Goal: Contribute content: Add original content to the website for others to see

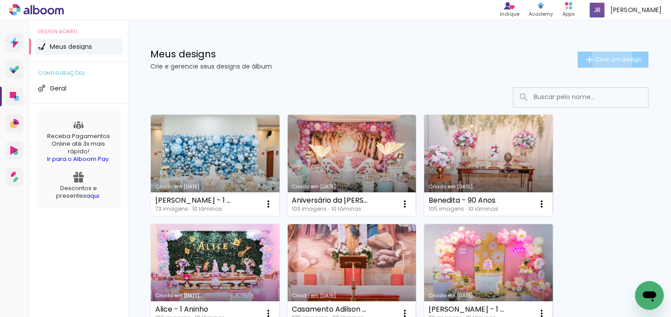
click at [604, 59] on span "Criar um design" at bounding box center [618, 60] width 47 height 6
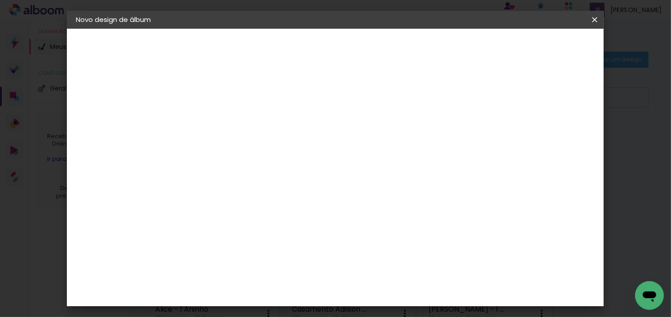
click at [222, 114] on input at bounding box center [222, 120] width 0 height 14
type input "Maythê - 1 [PERSON_NAME]"
type paper-input "Maythê - 1 [PERSON_NAME]"
click at [0, 0] on slot "Avançar" at bounding box center [0, 0] width 0 height 0
click at [0, 0] on slot "Tamanho Livre" at bounding box center [0, 0] width 0 height 0
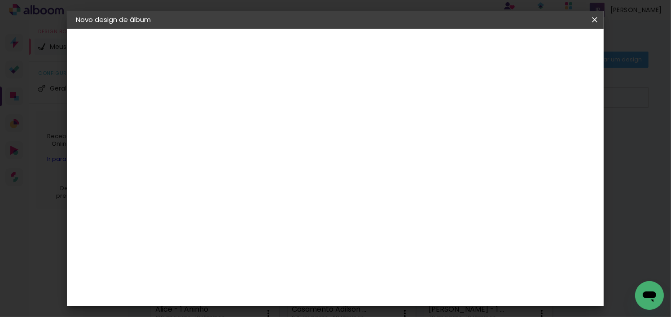
click at [0, 0] on slot "Avançar" at bounding box center [0, 0] width 0 height 0
click at [215, 100] on input "2" at bounding box center [216, 102] width 31 height 11
type input "25"
type paper-input "25"
click at [549, 131] on input "5" at bounding box center [549, 135] width 16 height 13
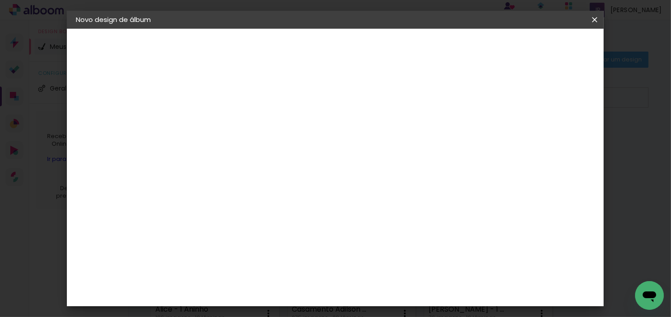
type input "5"
click at [218, 106] on input "25" at bounding box center [216, 102] width 31 height 11
drag, startPoint x: 206, startPoint y: 240, endPoint x: 186, endPoint y: 236, distance: 20.1
click at [186, 236] on div "30" at bounding box center [200, 242] width 34 height 13
type input "3"
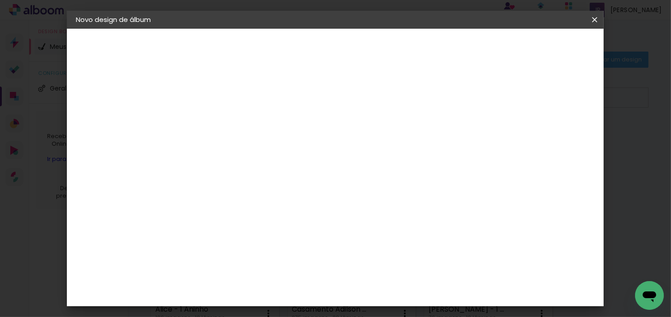
type input "25"
type paper-input "25"
click at [287, 113] on div "30 cm cm cm mm A maioria das encadernadoras sugere 5mm de sangria." at bounding box center [371, 149] width 377 height 72
drag, startPoint x: 218, startPoint y: 100, endPoint x: 202, endPoint y: 97, distance: 15.9
click at [202, 97] on input "25" at bounding box center [216, 102] width 31 height 11
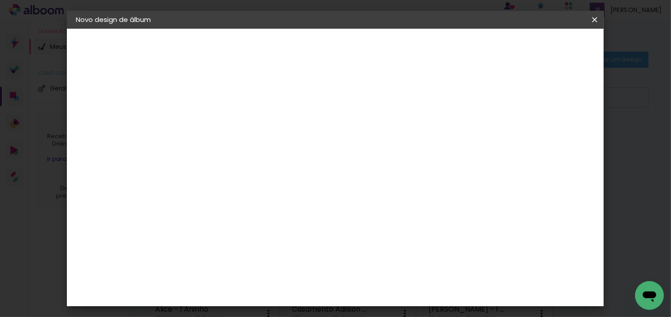
click at [0, 0] on slot "Voltar" at bounding box center [0, 0] width 0 height 0
click at [391, 141] on paper-item "Tamanho Livre" at bounding box center [348, 136] width 86 height 20
click at [391, 49] on paper-button "Avançar" at bounding box center [369, 47] width 44 height 15
drag, startPoint x: 597, startPoint y: 18, endPoint x: 353, endPoint y: 25, distance: 244.1
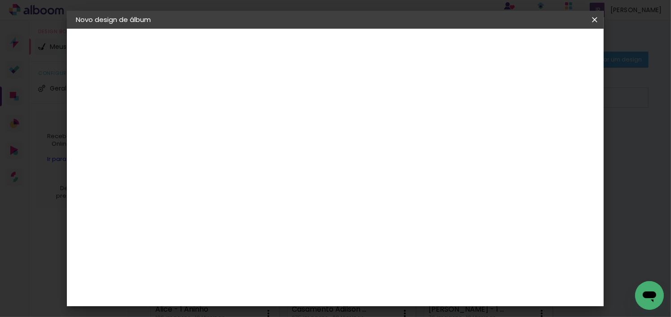
click at [0, 0] on iron-icon at bounding box center [0, 0] width 0 height 0
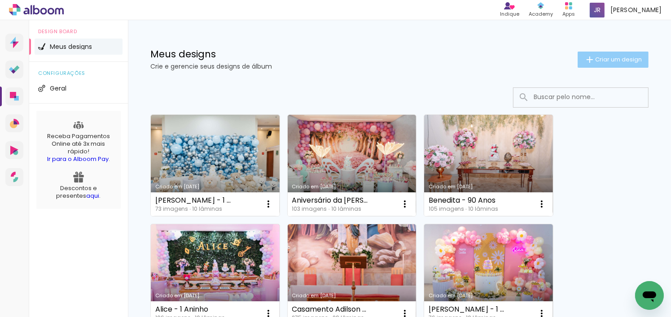
click at [632, 60] on span "Criar um design" at bounding box center [618, 60] width 47 height 6
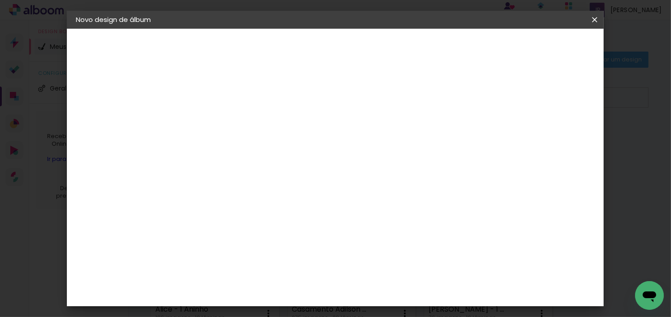
click at [222, 124] on input at bounding box center [222, 120] width 0 height 14
type input "Maythê - 1 [PERSON_NAME]"
click at [314, 43] on paper-button "Avançar" at bounding box center [292, 47] width 44 height 15
click at [391, 148] on div at bounding box center [348, 154] width 86 height 12
click at [391, 139] on paper-item "Tamanho Livre" at bounding box center [348, 136] width 86 height 20
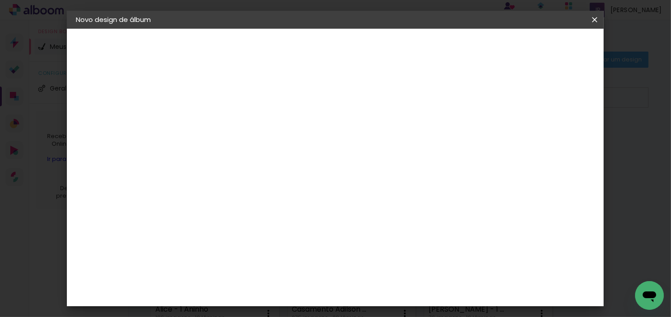
click at [391, 53] on paper-button "Avançar" at bounding box center [369, 47] width 44 height 15
click at [313, 98] on span "30" at bounding box center [308, 101] width 15 height 13
click at [309, 100] on span "30" at bounding box center [308, 101] width 15 height 13
click at [392, 284] on input "60" at bounding box center [384, 285] width 23 height 13
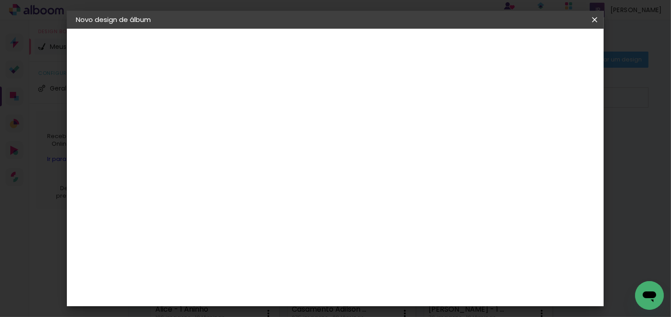
type input "6"
type input "50"
type paper-input "50"
click at [547, 53] on paper-button "Iniciar design" at bounding box center [517, 47] width 59 height 15
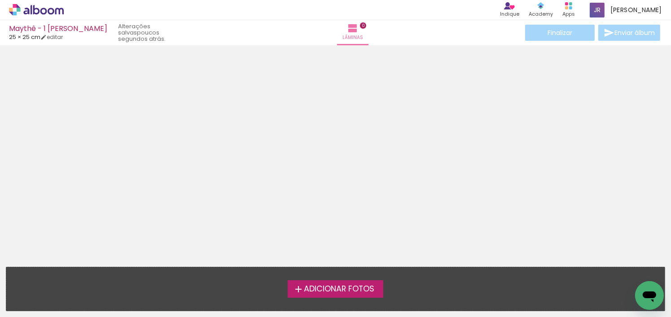
click at [361, 292] on span "Adicionar Fotos" at bounding box center [339, 289] width 70 height 8
click at [0, 0] on input "file" at bounding box center [0, 0] width 0 height 0
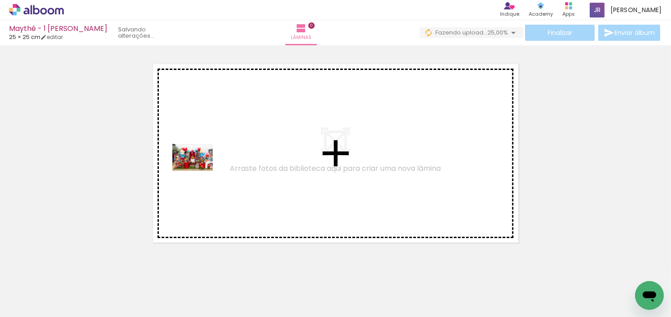
drag, startPoint x: 87, startPoint y: 301, endPoint x: 200, endPoint y: 169, distance: 174.0
click at [200, 169] on quentale-workspace at bounding box center [335, 158] width 671 height 317
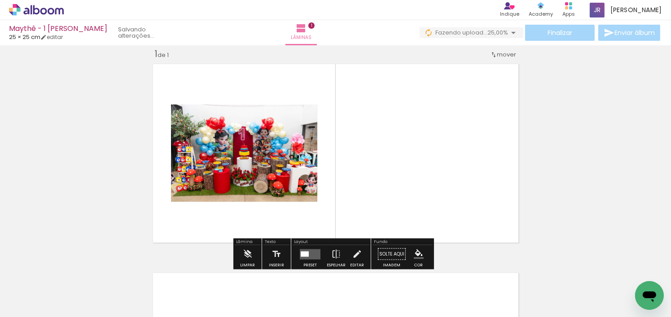
scroll to position [11, 0]
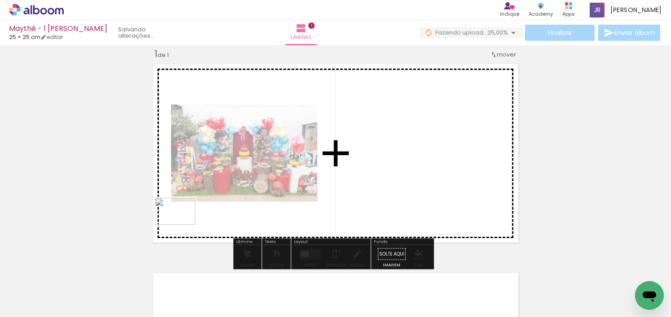
drag, startPoint x: 148, startPoint y: 279, endPoint x: 182, endPoint y: 225, distance: 64.2
click at [182, 225] on quentale-workspace at bounding box center [335, 158] width 671 height 317
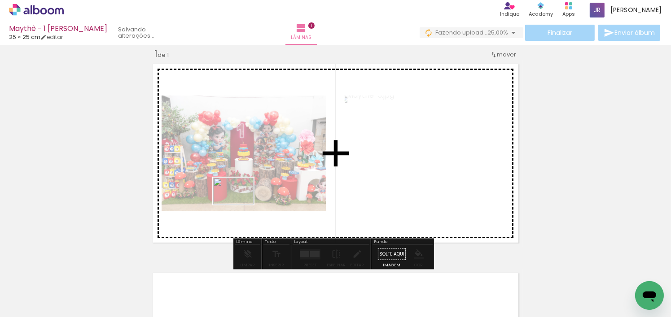
drag, startPoint x: 196, startPoint y: 278, endPoint x: 240, endPoint y: 205, distance: 85.5
click at [240, 205] on quentale-workspace at bounding box center [335, 158] width 671 height 317
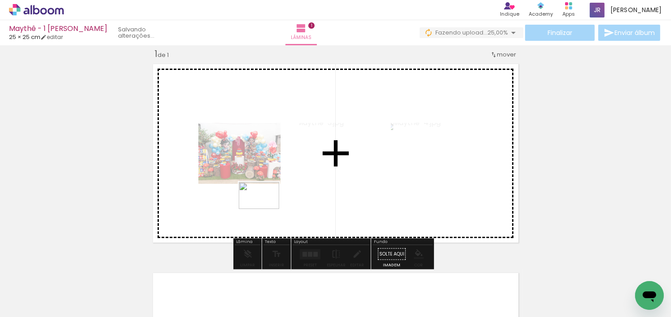
drag, startPoint x: 242, startPoint y: 292, endPoint x: 266, endPoint y: 209, distance: 85.9
click at [266, 209] on quentale-workspace at bounding box center [335, 158] width 671 height 317
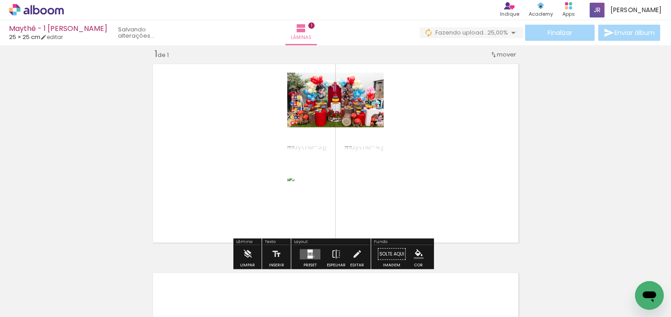
click at [311, 256] on quentale-layouter at bounding box center [310, 254] width 21 height 10
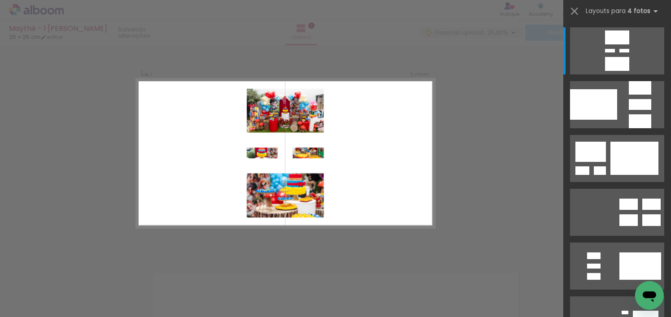
click at [460, 139] on div "Confirmar Cancelar" at bounding box center [335, 254] width 671 height 440
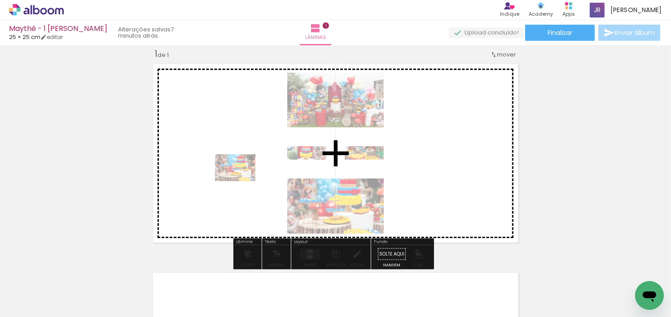
drag, startPoint x: 245, startPoint y: 292, endPoint x: 242, endPoint y: 181, distance: 110.8
click at [242, 181] on quentale-workspace at bounding box center [335, 158] width 671 height 317
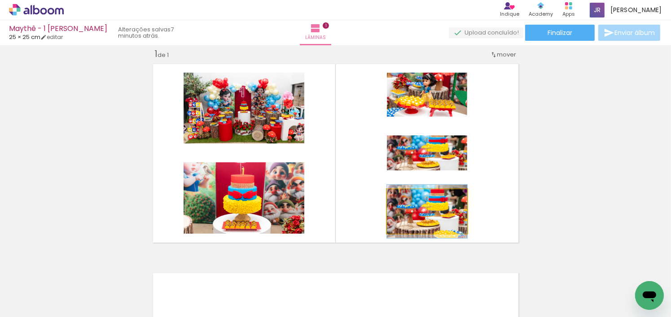
click at [455, 217] on quentale-photo at bounding box center [427, 211] width 80 height 44
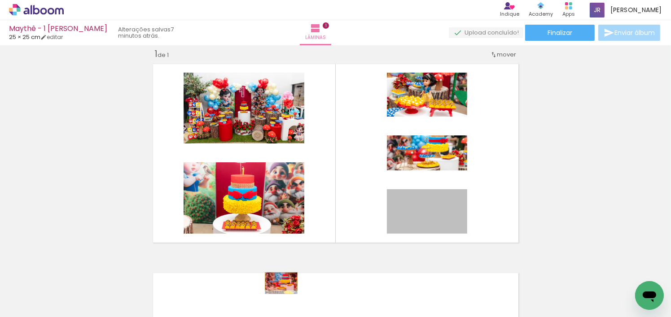
drag, startPoint x: 458, startPoint y: 224, endPoint x: 278, endPoint y: 281, distance: 189.2
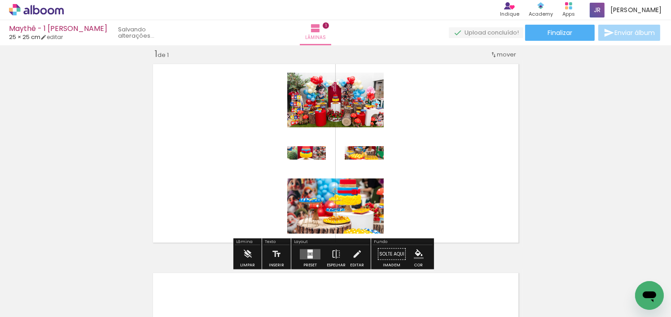
click at [26, 304] on span "Adicionar Fotos" at bounding box center [31, 305] width 27 height 10
click at [0, 0] on input "file" at bounding box center [0, 0] width 0 height 0
click at [36, 307] on span "Adicionar Fotos" at bounding box center [31, 305] width 27 height 10
click at [0, 0] on input "file" at bounding box center [0, 0] width 0 height 0
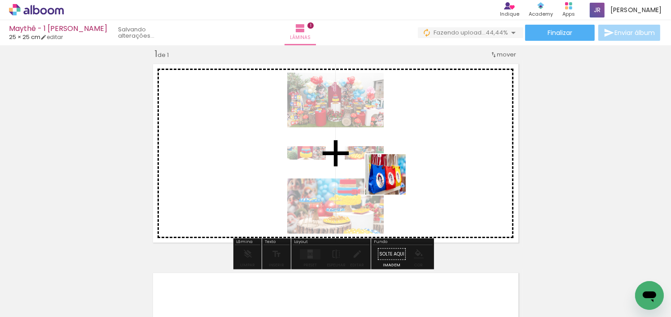
drag, startPoint x: 290, startPoint y: 291, endPoint x: 408, endPoint y: 166, distance: 171.0
click at [408, 166] on quentale-workspace at bounding box center [335, 158] width 671 height 317
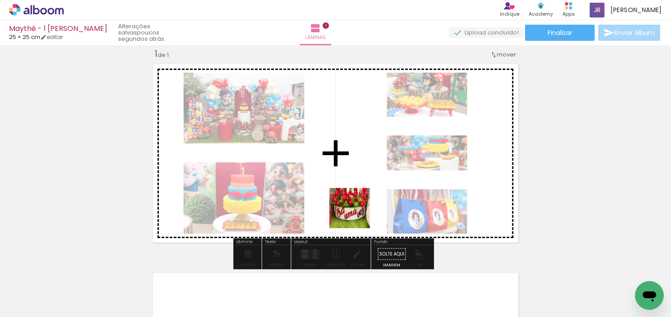
drag, startPoint x: 328, startPoint y: 293, endPoint x: 357, endPoint y: 194, distance: 103.3
click at [357, 194] on quentale-workspace at bounding box center [335, 158] width 671 height 317
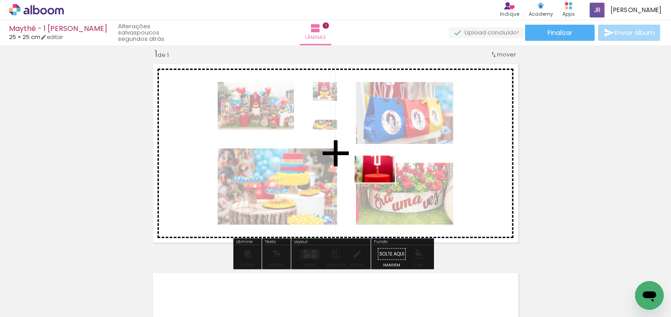
drag, startPoint x: 388, startPoint y: 296, endPoint x: 377, endPoint y: 174, distance: 123.4
click at [377, 174] on quentale-workspace at bounding box center [335, 158] width 671 height 317
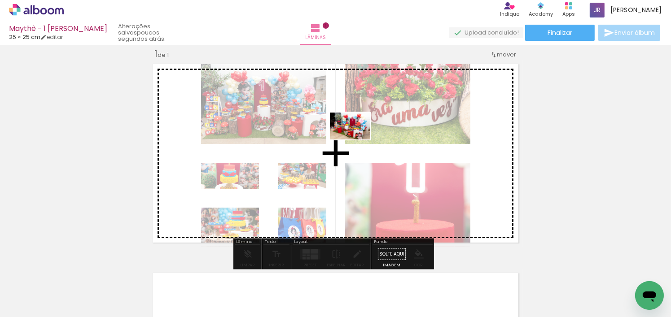
drag, startPoint x: 448, startPoint y: 294, endPoint x: 357, endPoint y: 139, distance: 179.2
click at [357, 139] on quentale-workspace at bounding box center [335, 158] width 671 height 317
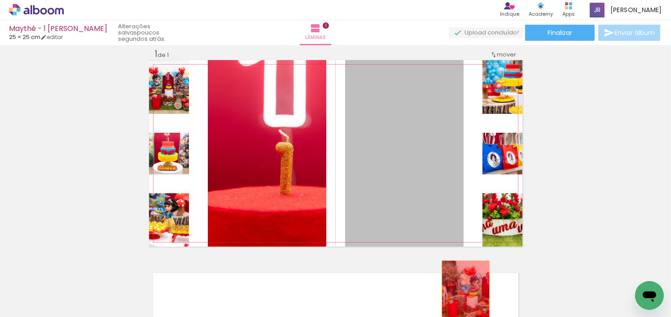
drag, startPoint x: 411, startPoint y: 143, endPoint x: 462, endPoint y: 298, distance: 163.4
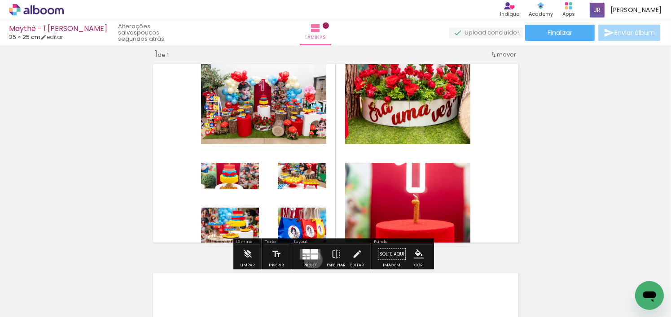
click at [311, 259] on div at bounding box center [310, 254] width 24 height 18
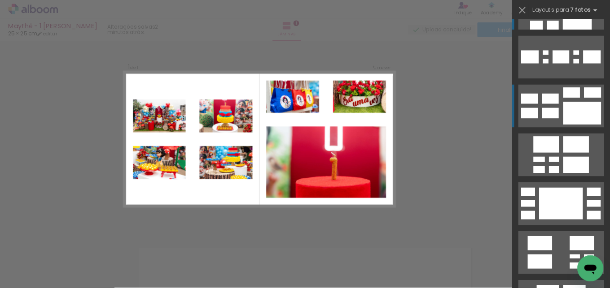
scroll to position [45, 0]
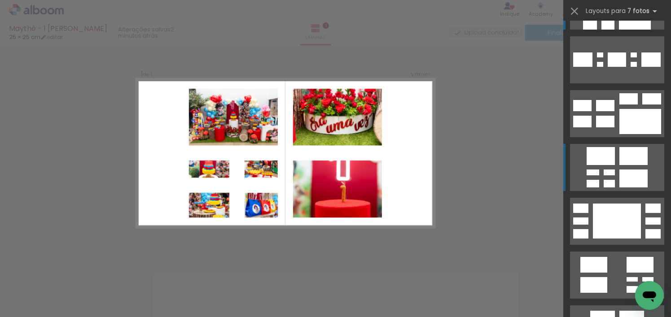
click at [621, 30] on quentale-layouter at bounding box center [617, 6] width 94 height 47
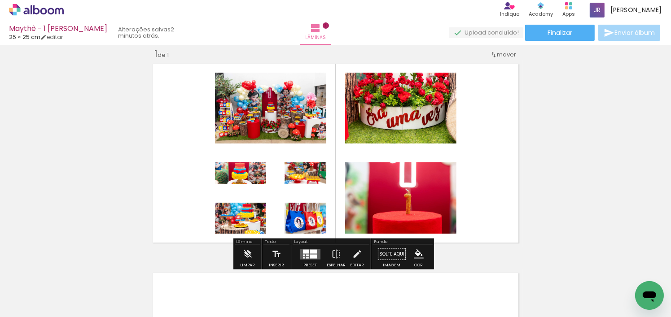
click at [179, 111] on quentale-layouter at bounding box center [335, 153] width 373 height 187
click at [260, 184] on quentale-layouter at bounding box center [335, 153] width 373 height 187
click at [257, 184] on quentale-layouter at bounding box center [335, 153] width 373 height 187
click at [290, 156] on quentale-layouter at bounding box center [335, 153] width 373 height 187
click at [308, 253] on quentale-layouter at bounding box center [310, 254] width 21 height 10
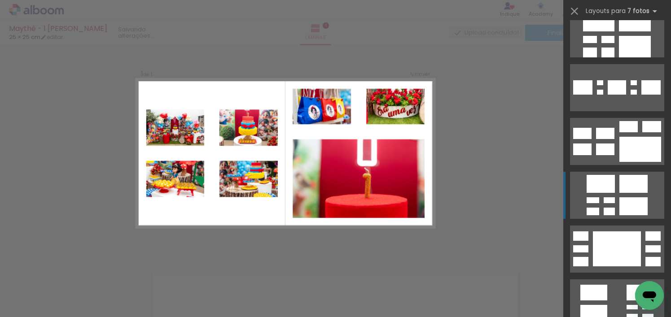
scroll to position [0, 0]
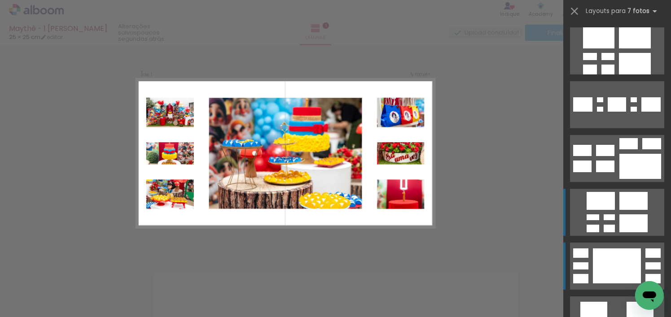
click at [607, 112] on div at bounding box center [616, 104] width 18 height 14
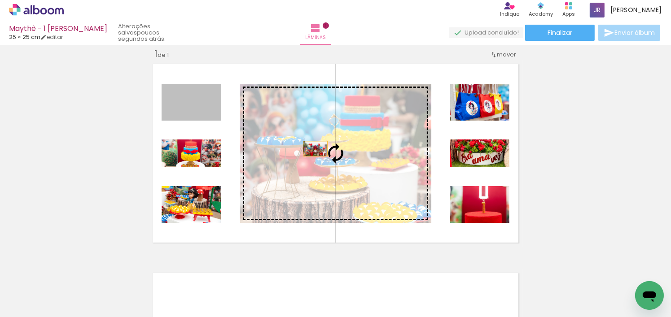
drag, startPoint x: 209, startPoint y: 115, endPoint x: 312, endPoint y: 148, distance: 107.5
click at [0, 0] on slot at bounding box center [0, 0] width 0 height 0
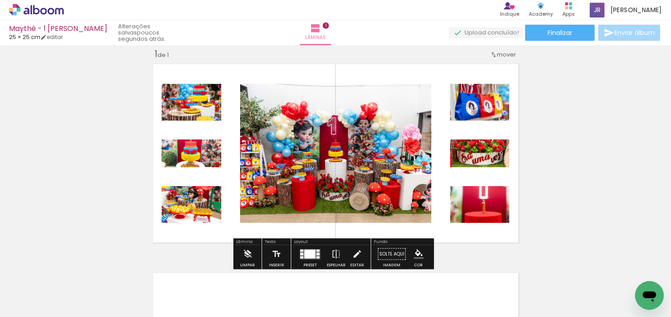
click at [94, 190] on div "Inserir lâmina 1 de 1" at bounding box center [335, 246] width 671 height 418
click at [211, 164] on quentale-photo at bounding box center [191, 153] width 60 height 28
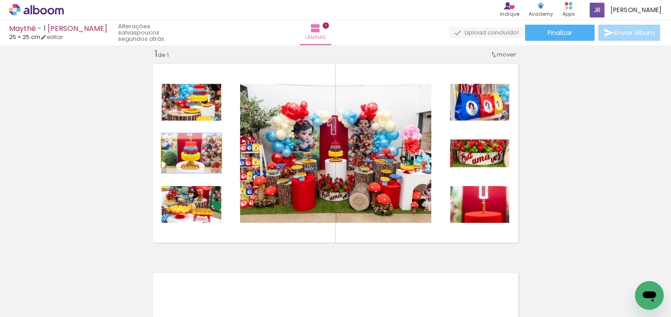
click at [211, 164] on quentale-photo at bounding box center [191, 153] width 60 height 28
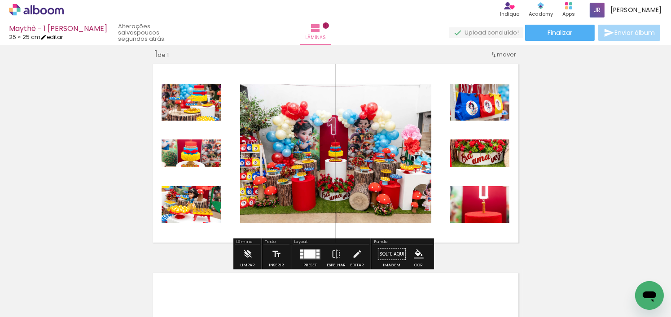
click at [62, 37] on link "editar" at bounding box center [51, 37] width 22 height 8
type input "25"
type input "50"
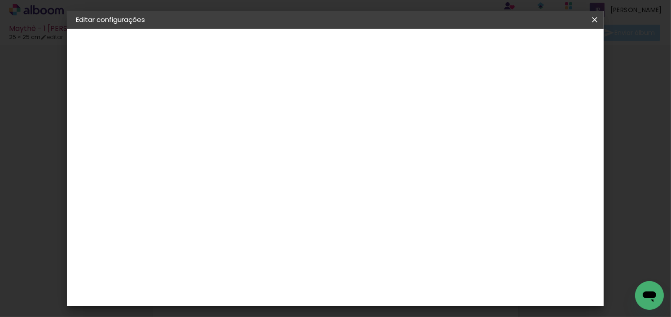
click at [206, 105] on input "25" at bounding box center [216, 102] width 31 height 11
click at [210, 105] on input "25" at bounding box center [216, 102] width 31 height 11
type input "2"
type input "3"
type paper-input "3"
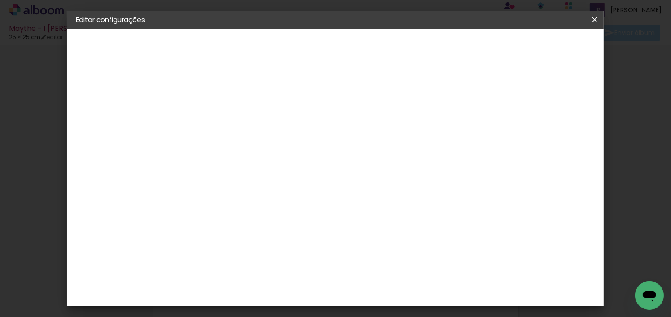
click at [227, 142] on div "25 cm cm cm mm A maioria das encadernadoras sugere 5mm de sangria." at bounding box center [320, 149] width 275 height 72
click at [445, 52] on paper-button "Salvar configurações" at bounding box center [412, 51] width 66 height 22
click at [436, 48] on span "Salvar configurações" at bounding box center [412, 50] width 48 height 13
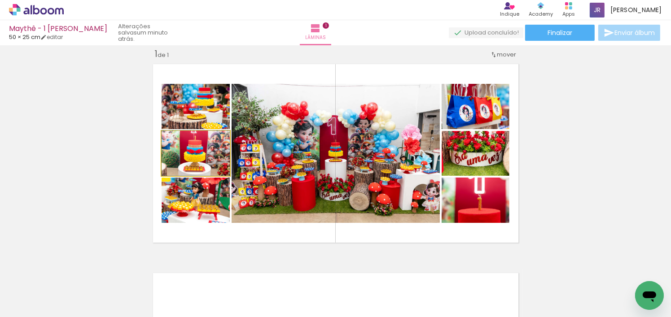
click at [211, 150] on quentale-photo at bounding box center [195, 153] width 68 height 45
click at [213, 154] on quentale-photo at bounding box center [195, 153] width 68 height 45
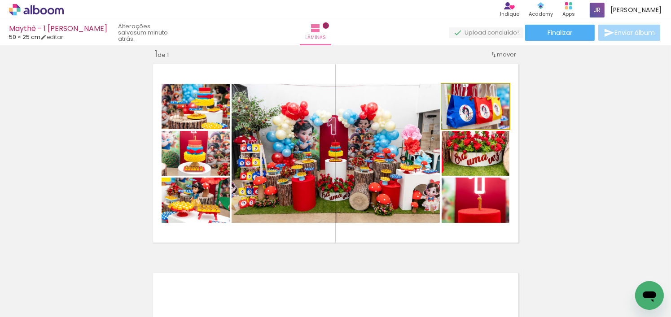
click at [500, 111] on quentale-photo at bounding box center [475, 106] width 68 height 45
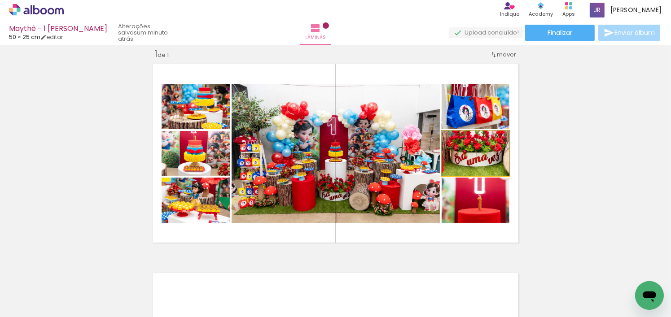
click at [489, 171] on quentale-photo at bounding box center [475, 153] width 68 height 45
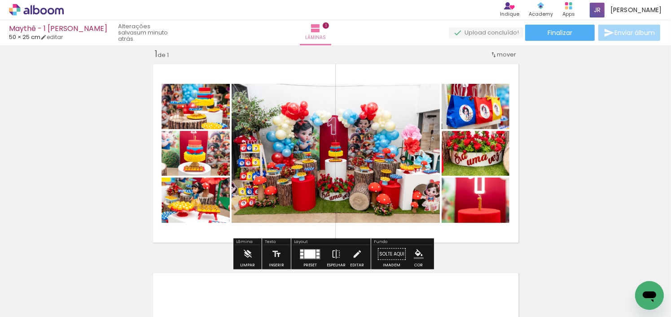
click at [486, 204] on quentale-photo at bounding box center [475, 200] width 68 height 45
click at [537, 203] on div "Inserir lâmina 1 de 1" at bounding box center [335, 246] width 671 height 418
click at [409, 130] on quentale-photo at bounding box center [335, 153] width 208 height 139
click at [309, 254] on div at bounding box center [309, 253] width 11 height 9
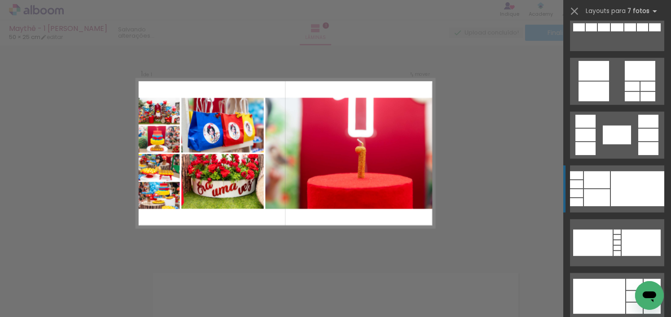
scroll to position [404, 0]
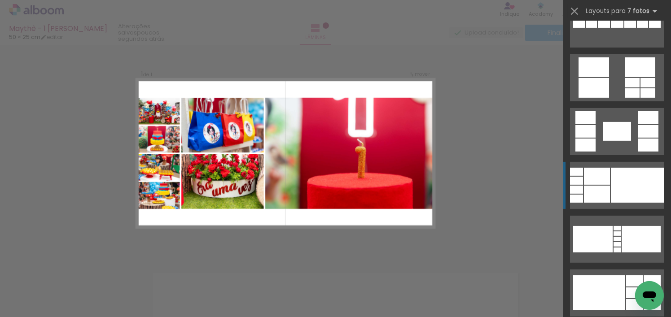
click at [624, 191] on div at bounding box center [636, 185] width 53 height 35
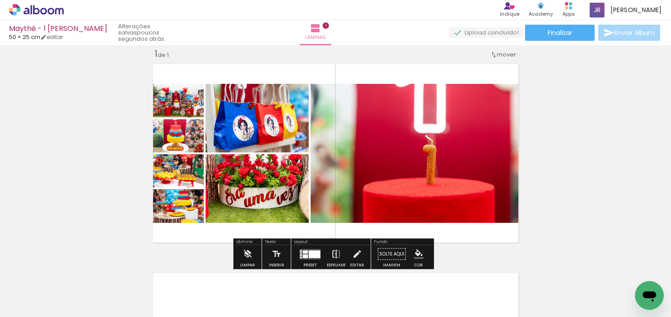
click at [333, 253] on iron-icon at bounding box center [336, 254] width 10 height 18
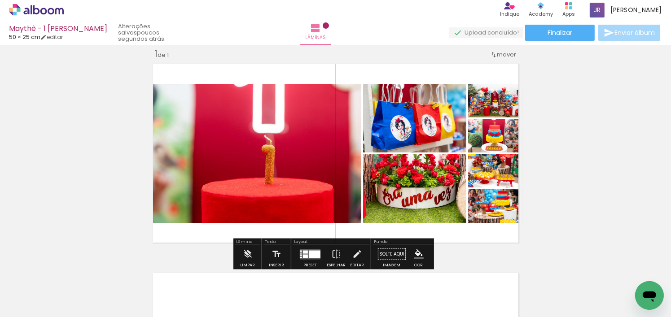
click at [559, 120] on div "Inserir lâmina 1 de 1" at bounding box center [335, 246] width 671 height 418
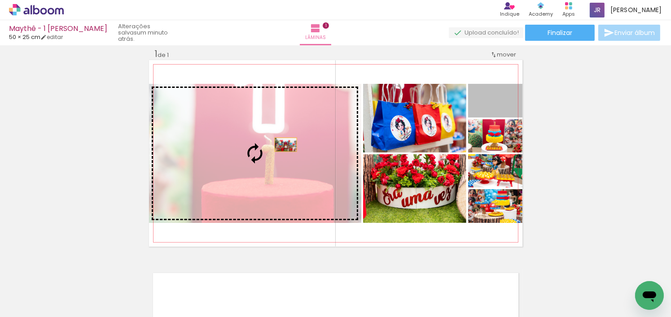
drag, startPoint x: 506, startPoint y: 113, endPoint x: 282, endPoint y: 144, distance: 226.5
click at [0, 0] on slot at bounding box center [0, 0] width 0 height 0
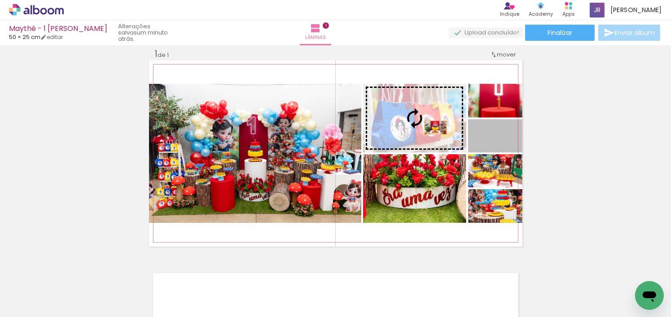
drag, startPoint x: 505, startPoint y: 149, endPoint x: 444, endPoint y: 129, distance: 64.5
click at [0, 0] on slot at bounding box center [0, 0] width 0 height 0
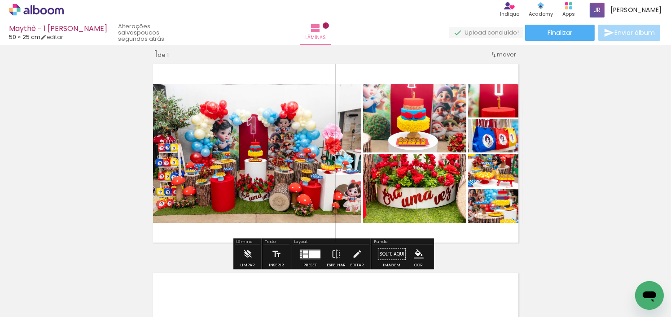
click at [314, 251] on div at bounding box center [315, 254] width 12 height 8
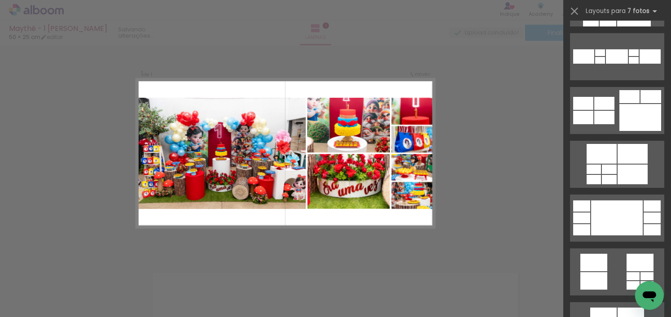
scroll to position [0, 0]
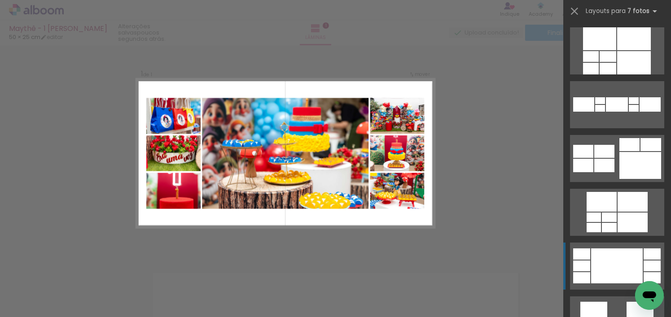
click at [606, 112] on div at bounding box center [617, 104] width 22 height 14
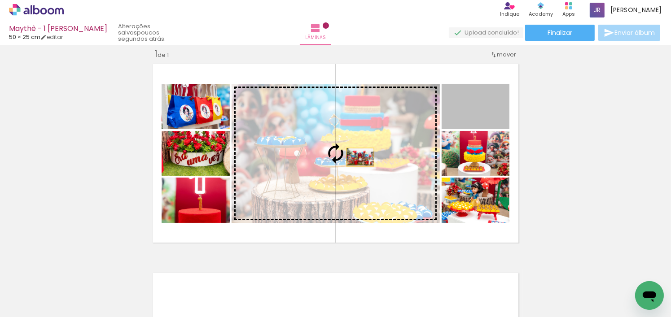
drag, startPoint x: 475, startPoint y: 131, endPoint x: 354, endPoint y: 157, distance: 123.2
click at [0, 0] on slot at bounding box center [0, 0] width 0 height 0
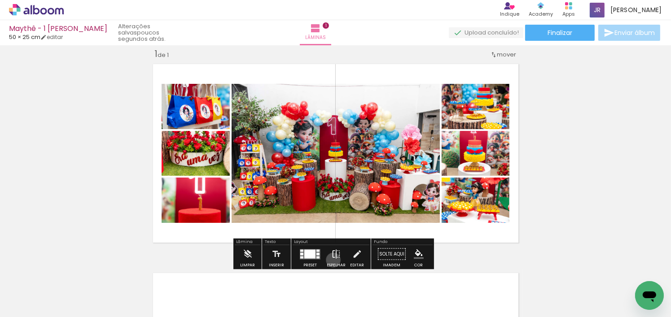
click at [331, 259] on iron-icon at bounding box center [336, 254] width 10 height 18
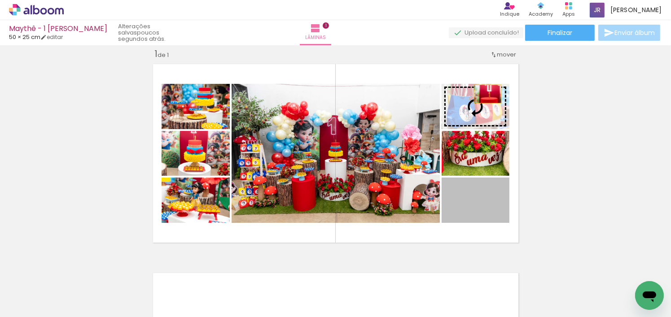
drag, startPoint x: 484, startPoint y: 203, endPoint x: 484, endPoint y: 94, distance: 109.4
click at [0, 0] on slot at bounding box center [0, 0] width 0 height 0
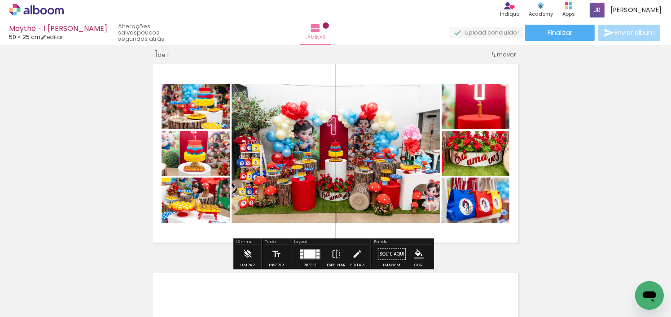
click at [563, 184] on div "Inserir lâmina 1 de 1" at bounding box center [335, 246] width 671 height 418
click at [88, 159] on div "Inserir lâmina 1 de 1" at bounding box center [335, 246] width 671 height 418
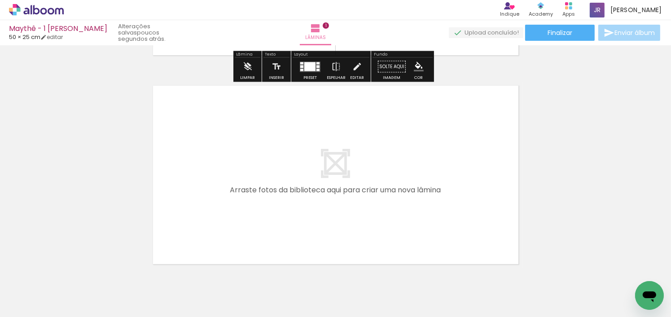
scroll to position [235, 0]
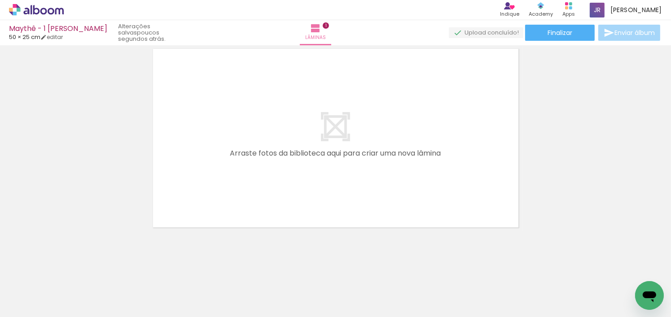
click at [383, 143] on quentale-layouter at bounding box center [335, 138] width 373 height 187
click at [75, 273] on iron-icon at bounding box center [69, 268] width 9 height 9
click at [43, 308] on span "Adicionar Fotos" at bounding box center [31, 305] width 27 height 10
click at [0, 0] on input "file" at bounding box center [0, 0] width 0 height 0
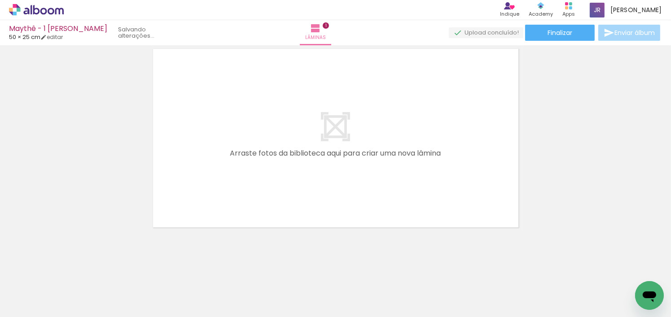
scroll to position [0, 0]
click at [39, 306] on span "Adicionar Fotos" at bounding box center [31, 305] width 27 height 10
click at [0, 0] on input "file" at bounding box center [0, 0] width 0 height 0
click at [39, 312] on paper-button "Adicionar Fotos" at bounding box center [28, 305] width 44 height 14
click at [0, 0] on input "file" at bounding box center [0, 0] width 0 height 0
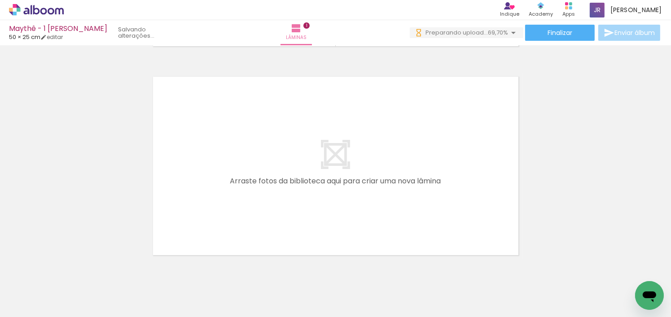
scroll to position [235, 0]
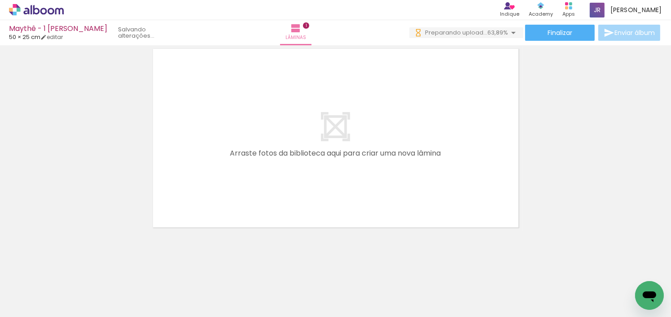
click at [110, 295] on div at bounding box center [90, 287] width 40 height 27
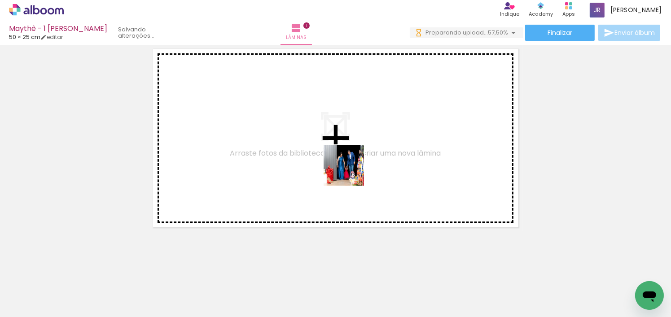
drag, startPoint x: 436, startPoint y: 281, endPoint x: 332, endPoint y: 152, distance: 165.9
click at [332, 152] on quentale-workspace at bounding box center [335, 158] width 671 height 317
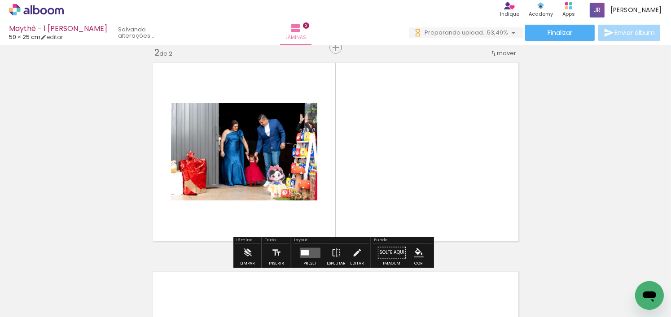
scroll to position [220, 0]
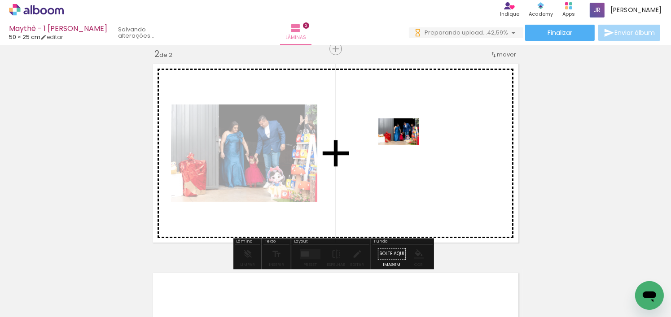
drag, startPoint x: 491, startPoint y: 290, endPoint x: 405, endPoint y: 145, distance: 168.5
click at [405, 145] on quentale-workspace at bounding box center [335, 158] width 671 height 317
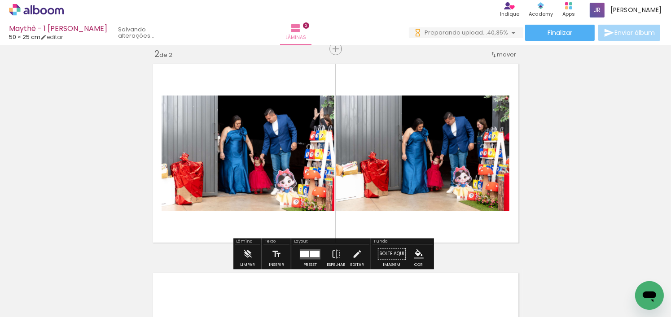
scroll to position [0, 0]
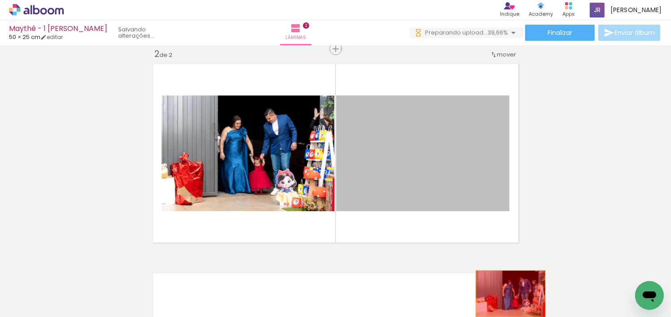
drag, startPoint x: 433, startPoint y: 149, endPoint x: 507, endPoint y: 297, distance: 165.3
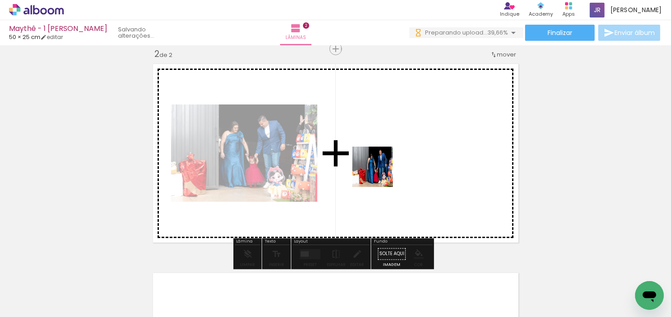
drag, startPoint x: 545, startPoint y: 292, endPoint x: 373, endPoint y: 163, distance: 215.6
click at [373, 163] on quentale-workspace at bounding box center [335, 158] width 671 height 317
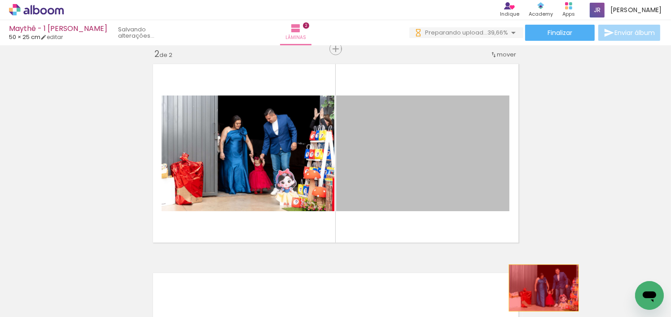
drag, startPoint x: 474, startPoint y: 181, endPoint x: 545, endPoint y: 290, distance: 130.6
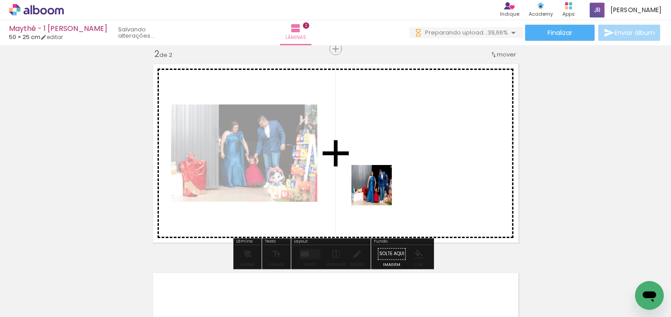
drag, startPoint x: 599, startPoint y: 294, endPoint x: 371, endPoint y: 168, distance: 260.6
click at [371, 168] on quentale-workspace at bounding box center [335, 158] width 671 height 317
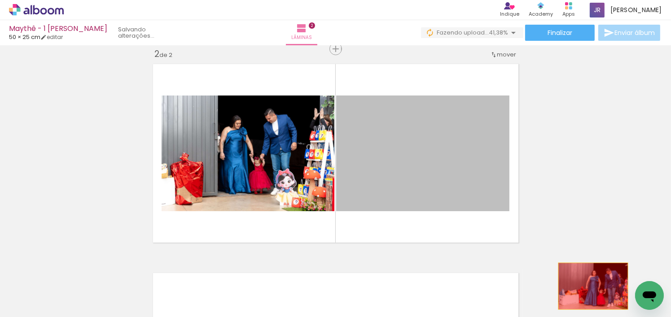
drag, startPoint x: 447, startPoint y: 163, endPoint x: 591, endPoint y: 292, distance: 193.4
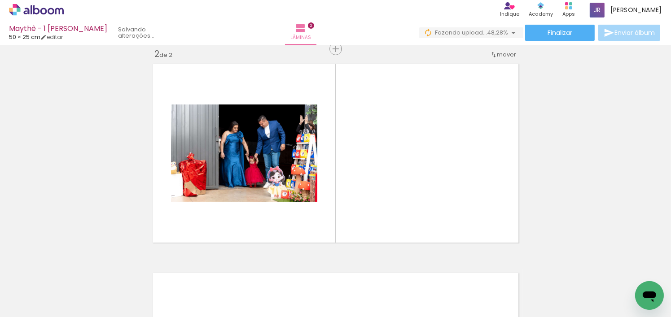
scroll to position [0, 416]
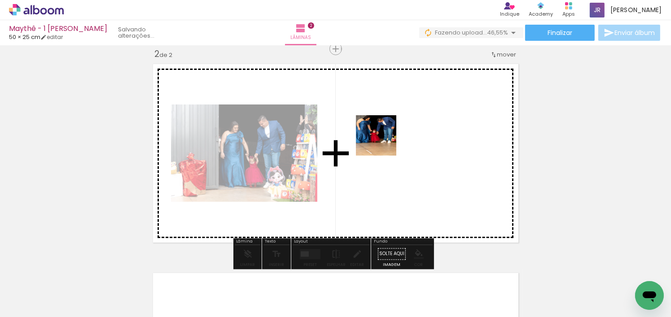
drag, startPoint x: 286, startPoint y: 286, endPoint x: 383, endPoint y: 141, distance: 174.3
click at [383, 141] on quentale-workspace at bounding box center [335, 158] width 671 height 317
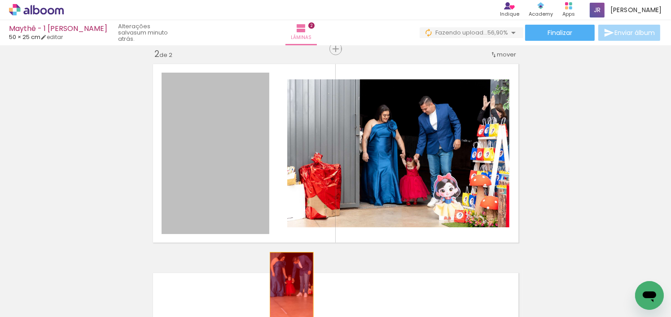
drag, startPoint x: 228, startPoint y: 148, endPoint x: 298, endPoint y: 297, distance: 164.3
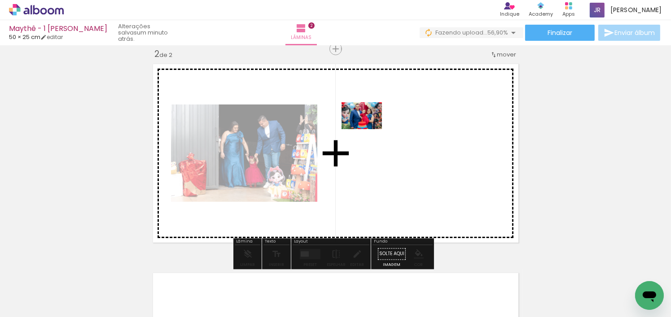
drag, startPoint x: 319, startPoint y: 295, endPoint x: 368, endPoint y: 129, distance: 172.6
click at [368, 129] on quentale-workspace at bounding box center [335, 158] width 671 height 317
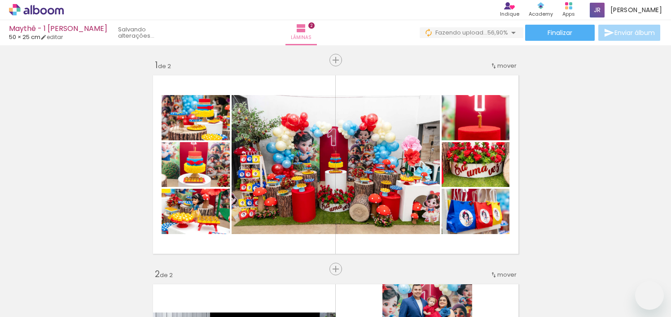
click at [0, 0] on slot at bounding box center [0, 0] width 0 height 0
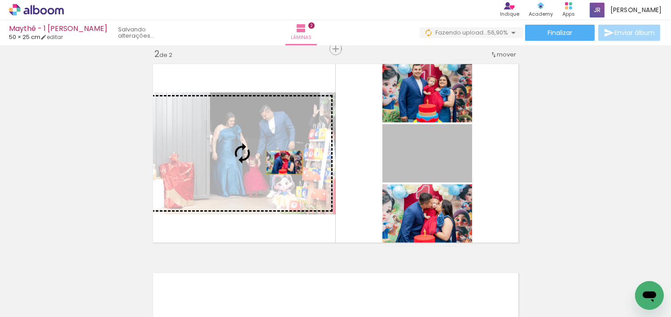
drag, startPoint x: 417, startPoint y: 156, endPoint x: 276, endPoint y: 161, distance: 141.4
click at [0, 0] on slot at bounding box center [0, 0] width 0 height 0
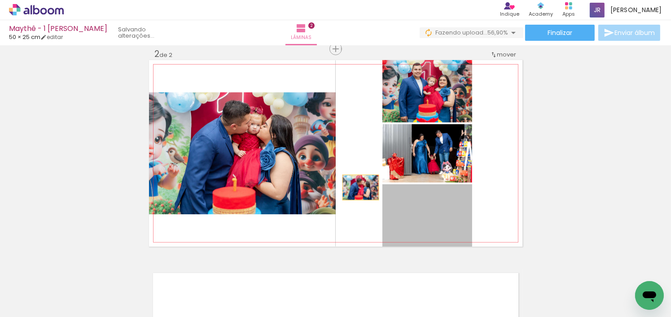
drag, startPoint x: 412, startPoint y: 219, endPoint x: 274, endPoint y: 155, distance: 152.3
click at [0, 0] on slot at bounding box center [0, 0] width 0 height 0
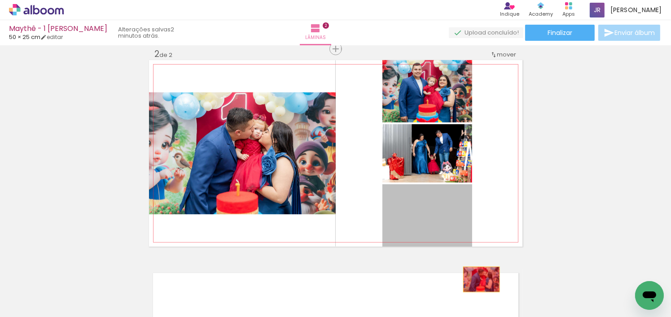
drag, startPoint x: 440, startPoint y: 215, endPoint x: 480, endPoint y: 288, distance: 83.3
click at [479, 285] on quentale-workspace at bounding box center [335, 158] width 671 height 317
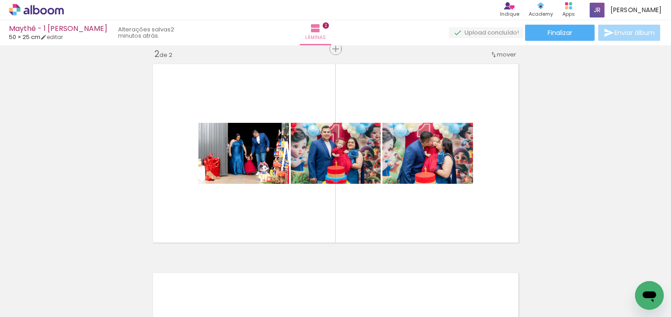
scroll to position [0, 693]
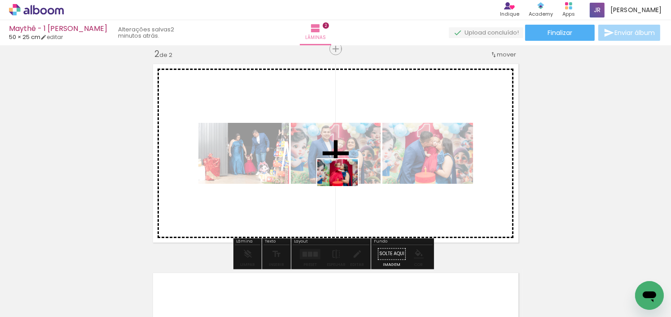
drag, startPoint x: 355, startPoint y: 296, endPoint x: 344, endPoint y: 186, distance: 110.0
click at [344, 186] on quentale-workspace at bounding box center [335, 158] width 671 height 317
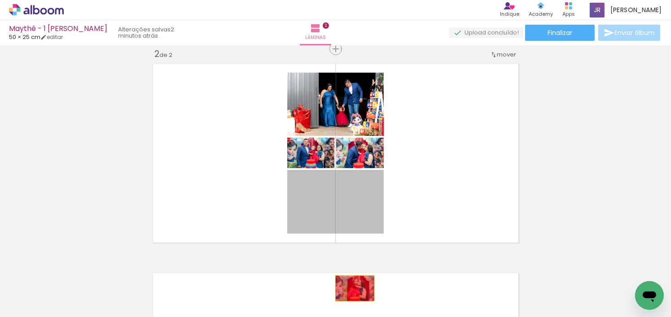
drag, startPoint x: 351, startPoint y: 266, endPoint x: 353, endPoint y: 294, distance: 27.4
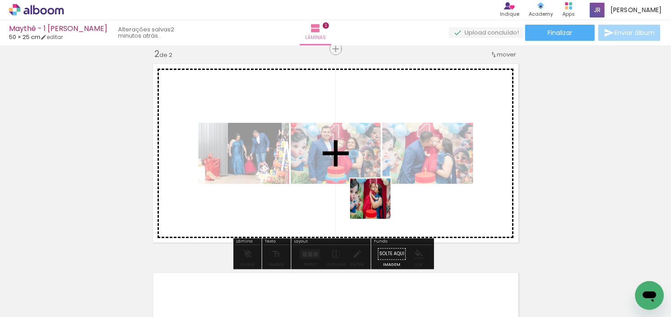
drag, startPoint x: 440, startPoint y: 269, endPoint x: 376, endPoint y: 203, distance: 92.0
click at [376, 203] on quentale-workspace at bounding box center [335, 158] width 671 height 317
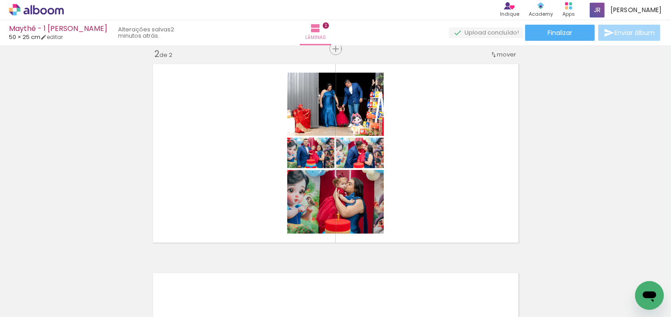
scroll to position [0, 928]
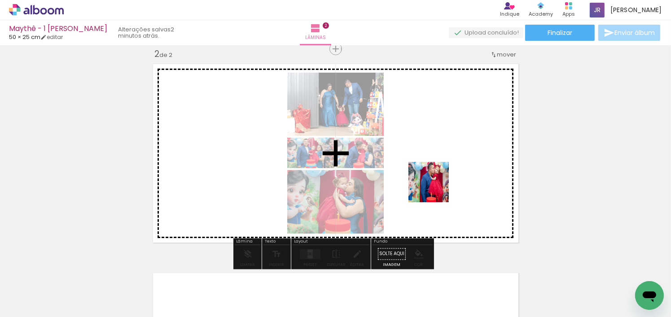
drag, startPoint x: 478, startPoint y: 292, endPoint x: 435, endPoint y: 189, distance: 111.4
click at [435, 189] on quentale-workspace at bounding box center [335, 158] width 671 height 317
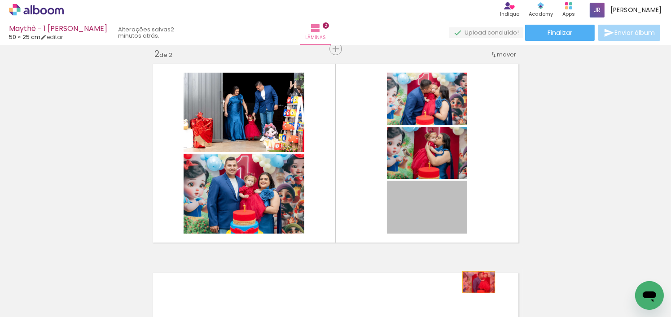
drag, startPoint x: 453, startPoint y: 218, endPoint x: 503, endPoint y: 294, distance: 90.6
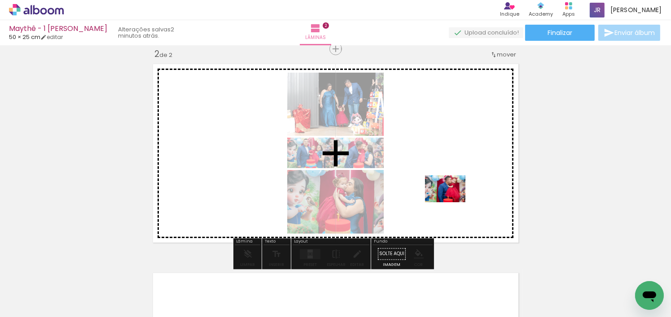
drag, startPoint x: 525, startPoint y: 293, endPoint x: 452, endPoint y: 202, distance: 116.8
click at [452, 202] on quentale-workspace at bounding box center [335, 158] width 671 height 317
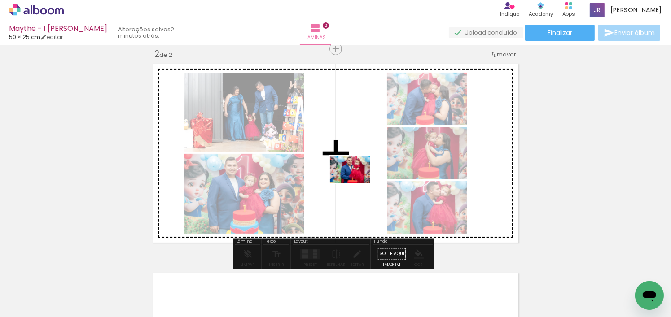
drag, startPoint x: 406, startPoint y: 267, endPoint x: 357, endPoint y: 183, distance: 97.5
click at [357, 183] on quentale-workspace at bounding box center [335, 158] width 671 height 317
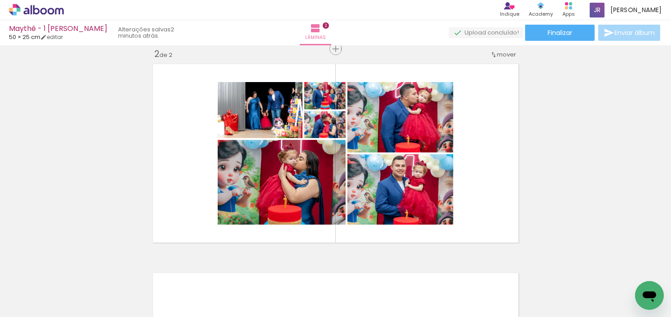
scroll to position [0, 871]
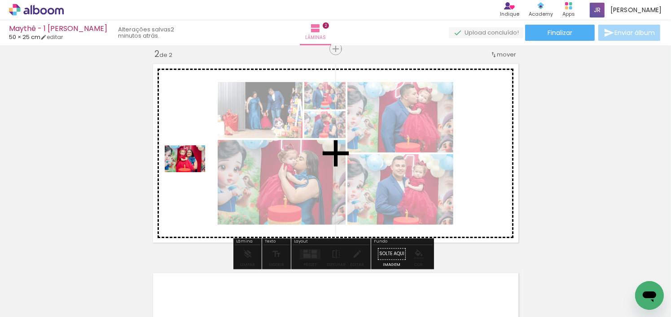
drag, startPoint x: 131, startPoint y: 293, endPoint x: 192, endPoint y: 172, distance: 135.2
click at [192, 172] on quentale-workspace at bounding box center [335, 158] width 671 height 317
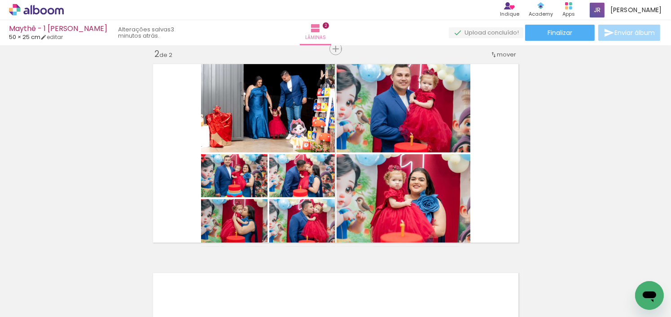
scroll to position [0, 1298]
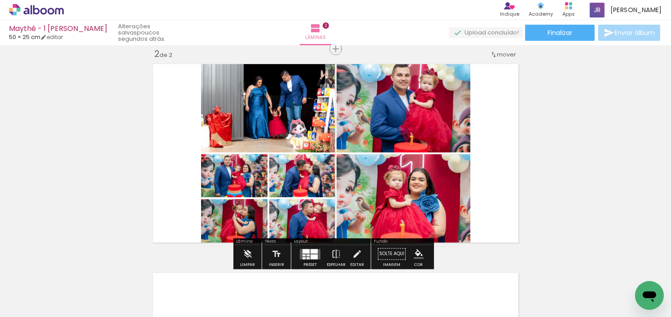
click at [421, 107] on quentale-photo at bounding box center [403, 106] width 134 height 92
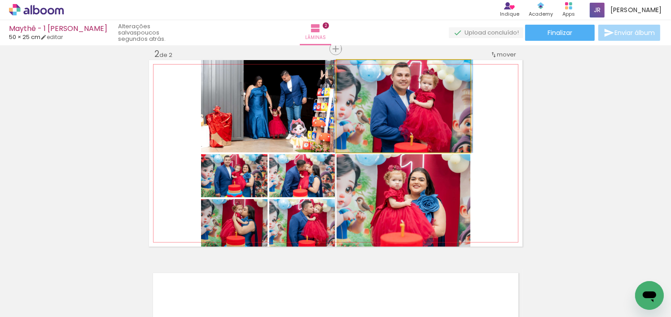
click at [421, 107] on quentale-photo at bounding box center [403, 106] width 134 height 92
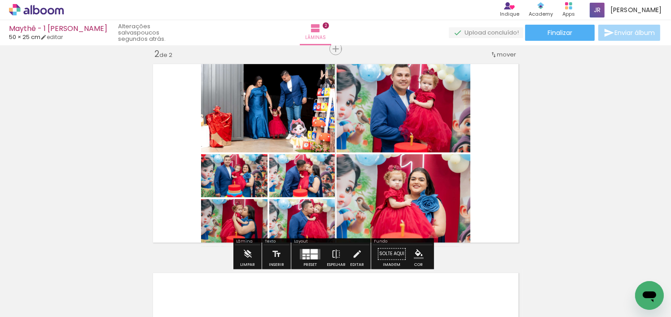
click at [485, 114] on quentale-layouter at bounding box center [335, 153] width 373 height 187
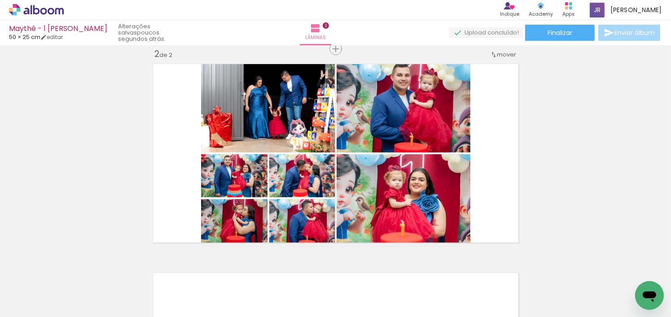
scroll to position [0, 1520]
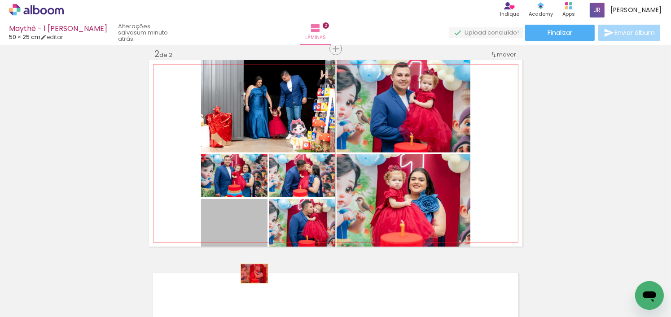
drag, startPoint x: 252, startPoint y: 229, endPoint x: 253, endPoint y: 288, distance: 59.2
click at [253, 288] on quentale-workspace at bounding box center [335, 158] width 671 height 317
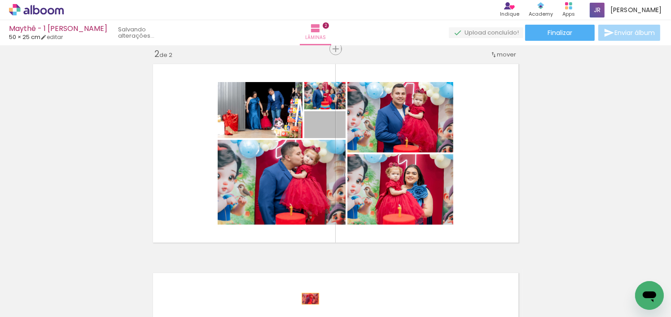
drag, startPoint x: 340, startPoint y: 134, endPoint x: 307, endPoint y: 299, distance: 167.8
click at [307, 299] on quentale-workspace at bounding box center [335, 158] width 671 height 317
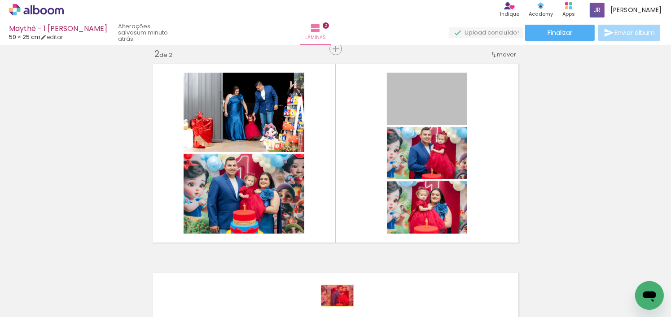
drag, startPoint x: 444, startPoint y: 105, endPoint x: 334, endPoint y: 296, distance: 220.6
click at [334, 296] on quentale-workspace at bounding box center [335, 158] width 671 height 317
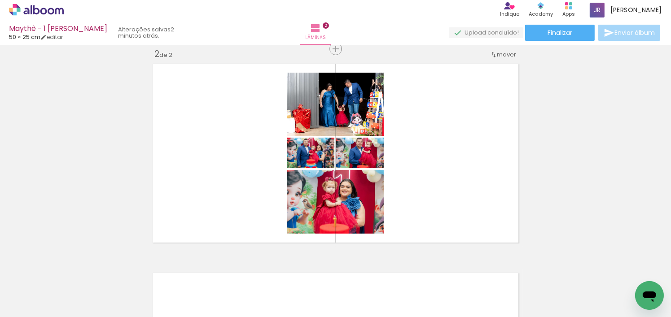
scroll to position [0, 606]
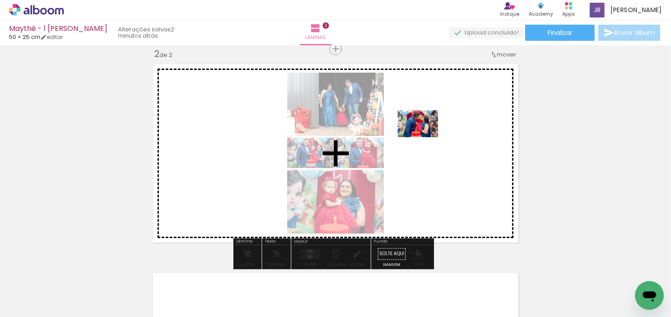
drag, startPoint x: 290, startPoint y: 295, endPoint x: 424, endPoint y: 137, distance: 207.2
click at [424, 137] on quentale-workspace at bounding box center [335, 158] width 671 height 317
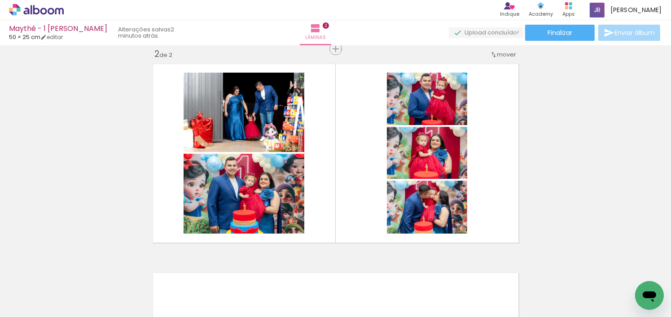
scroll to position [0, 1661]
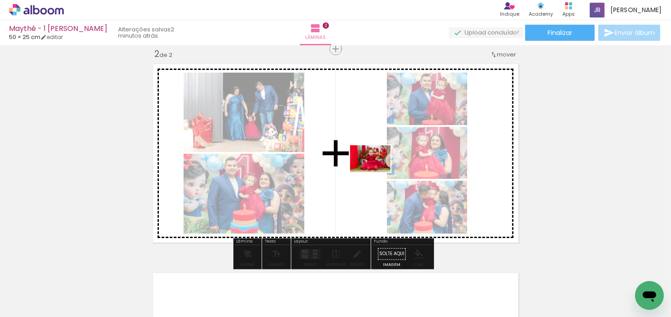
drag, startPoint x: 436, startPoint y: 295, endPoint x: 377, endPoint y: 172, distance: 136.2
click at [377, 172] on quentale-workspace at bounding box center [335, 158] width 671 height 317
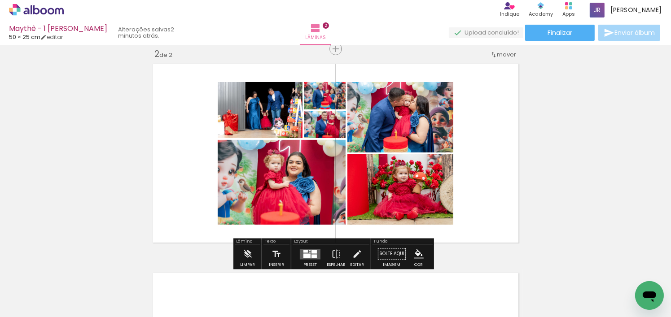
scroll to position [0, 1962]
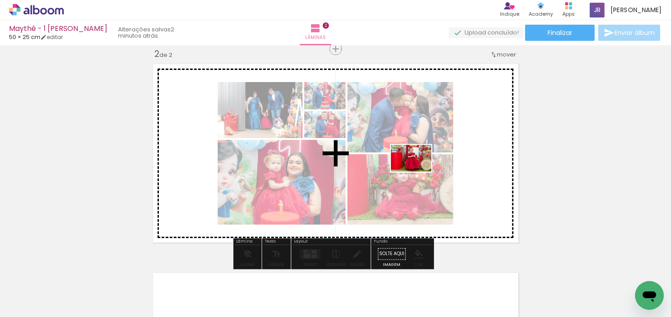
drag, startPoint x: 393, startPoint y: 289, endPoint x: 418, endPoint y: 172, distance: 120.1
click at [418, 172] on quentale-workspace at bounding box center [335, 158] width 671 height 317
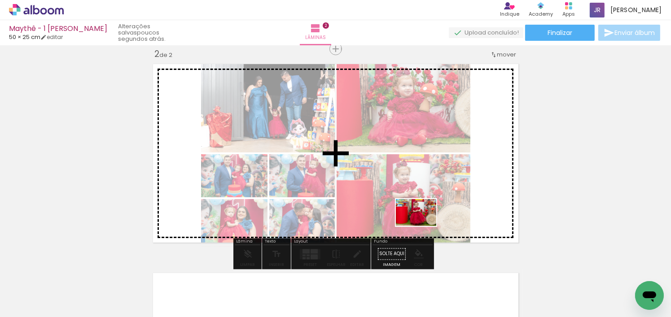
drag, startPoint x: 435, startPoint y: 295, endPoint x: 423, endPoint y: 226, distance: 70.1
click at [423, 226] on quentale-workspace at bounding box center [335, 158] width 671 height 317
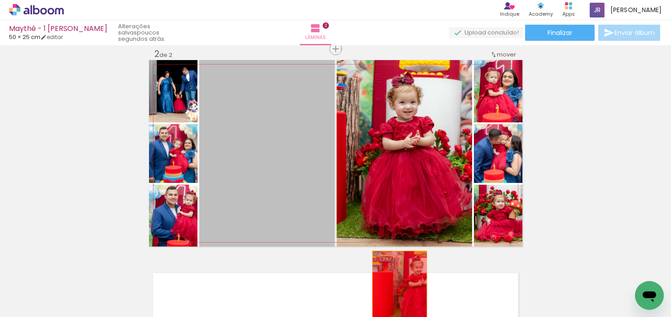
drag, startPoint x: 289, startPoint y: 170, endPoint x: 407, endPoint y: 286, distance: 164.9
click at [397, 291] on quentale-workspace at bounding box center [335, 158] width 671 height 317
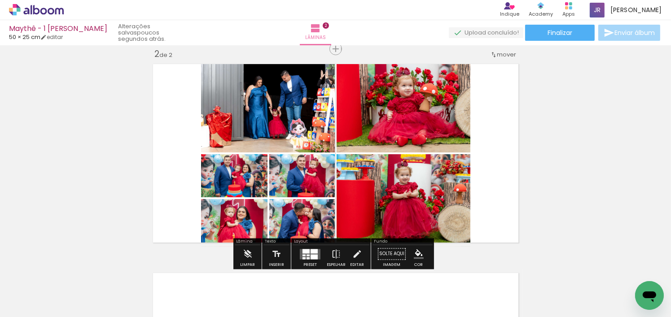
click at [509, 181] on quentale-layouter at bounding box center [335, 153] width 373 height 187
click at [314, 252] on div at bounding box center [313, 251] width 7 height 4
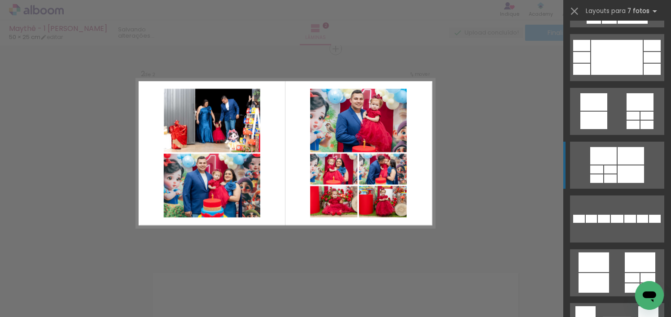
scroll to position [269, 0]
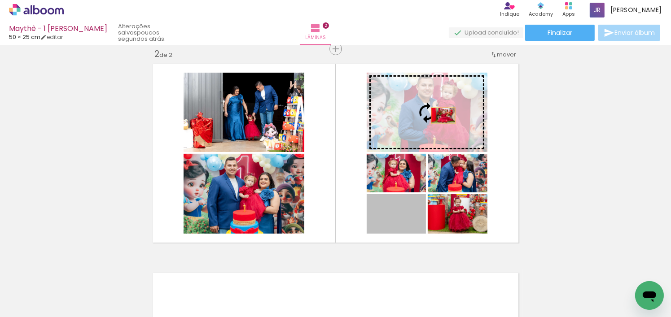
drag, startPoint x: 409, startPoint y: 225, endPoint x: 440, endPoint y: 116, distance: 113.6
click at [0, 0] on slot at bounding box center [0, 0] width 0 height 0
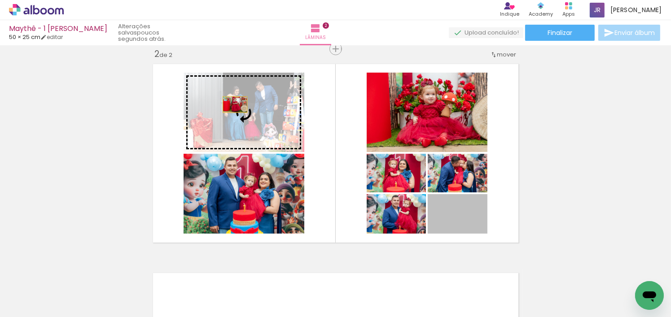
drag, startPoint x: 472, startPoint y: 229, endPoint x: 231, endPoint y: 103, distance: 272.6
click at [0, 0] on slot at bounding box center [0, 0] width 0 height 0
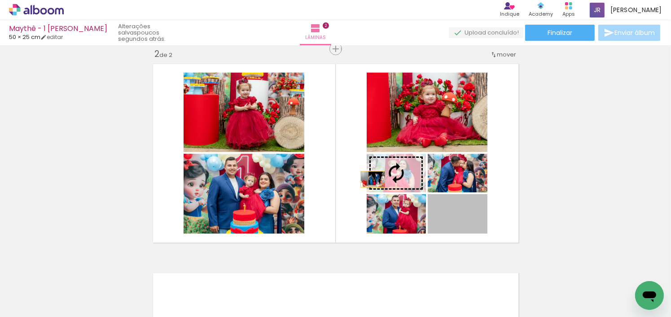
drag, startPoint x: 469, startPoint y: 222, endPoint x: 369, endPoint y: 179, distance: 108.9
click at [0, 0] on slot at bounding box center [0, 0] width 0 height 0
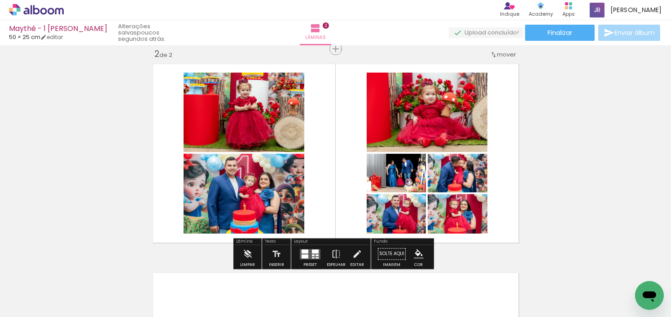
click at [501, 193] on quentale-layouter at bounding box center [335, 153] width 373 height 187
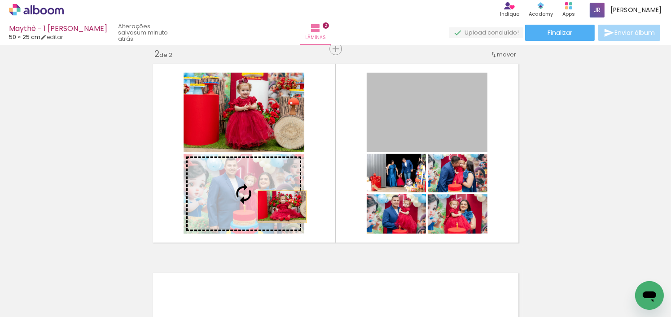
drag, startPoint x: 469, startPoint y: 138, endPoint x: 278, endPoint y: 206, distance: 203.1
click at [0, 0] on slot at bounding box center [0, 0] width 0 height 0
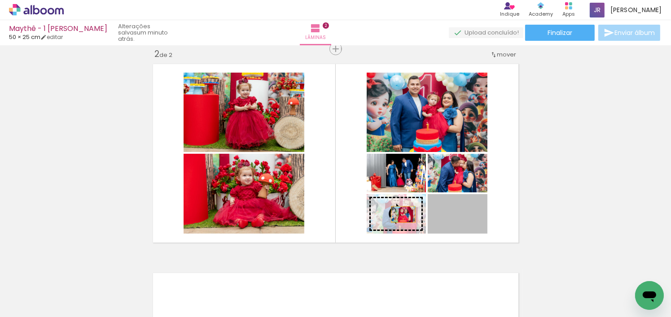
drag, startPoint x: 471, startPoint y: 213, endPoint x: 394, endPoint y: 214, distance: 77.2
click at [0, 0] on slot at bounding box center [0, 0] width 0 height 0
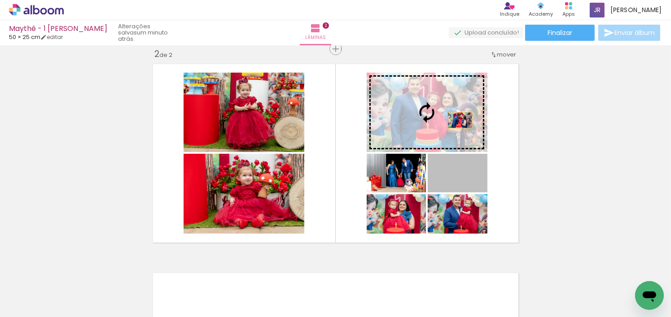
drag, startPoint x: 467, startPoint y: 181, endPoint x: 455, endPoint y: 117, distance: 65.7
click at [0, 0] on slot at bounding box center [0, 0] width 0 height 0
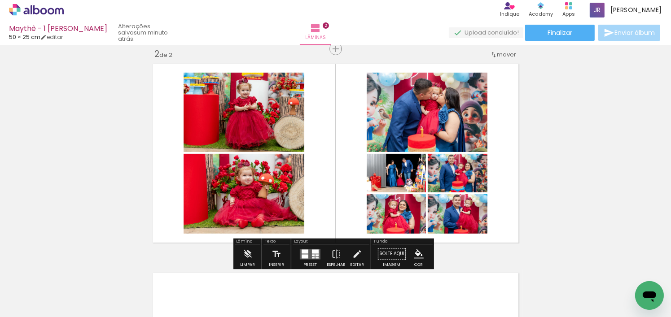
click at [315, 254] on div at bounding box center [316, 255] width 3 height 2
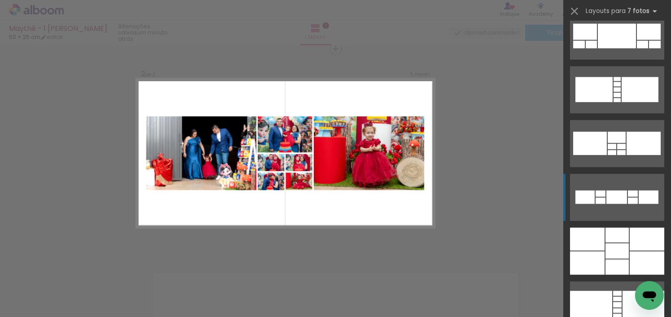
scroll to position [879, 0]
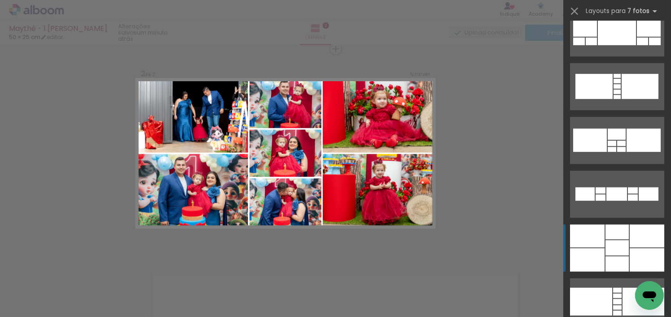
click at [615, 231] on div at bounding box center [616, 232] width 23 height 15
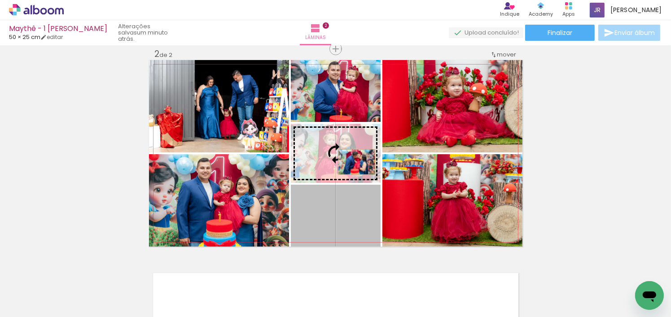
drag, startPoint x: 359, startPoint y: 235, endPoint x: 353, endPoint y: 162, distance: 73.3
click at [0, 0] on slot at bounding box center [0, 0] width 0 height 0
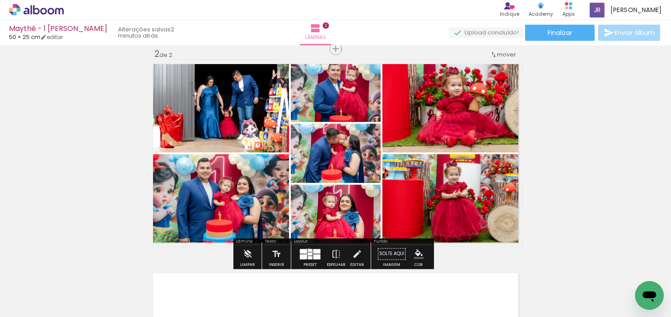
click at [308, 253] on div at bounding box center [310, 254] width 4 height 3
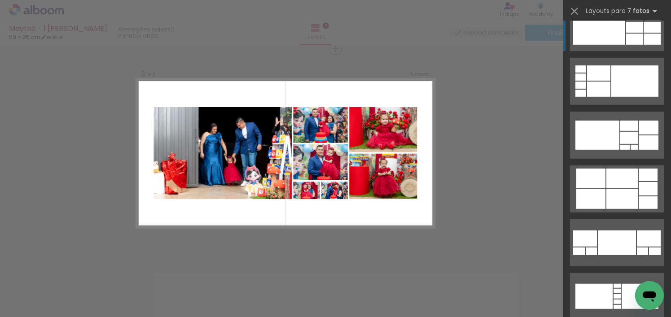
scroll to position [673, 0]
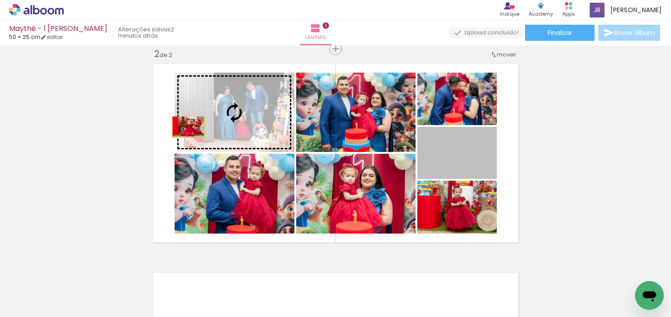
drag, startPoint x: 474, startPoint y: 170, endPoint x: 224, endPoint y: 105, distance: 258.4
click at [0, 0] on slot at bounding box center [0, 0] width 0 height 0
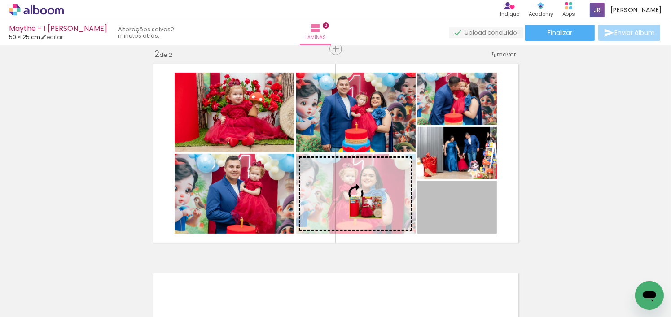
drag, startPoint x: 480, startPoint y: 220, endPoint x: 362, endPoint y: 208, distance: 119.1
click at [0, 0] on slot at bounding box center [0, 0] width 0 height 0
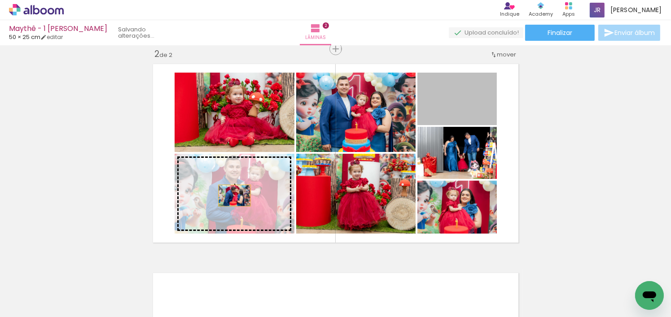
drag, startPoint x: 483, startPoint y: 109, endPoint x: 231, endPoint y: 196, distance: 266.1
click at [0, 0] on slot at bounding box center [0, 0] width 0 height 0
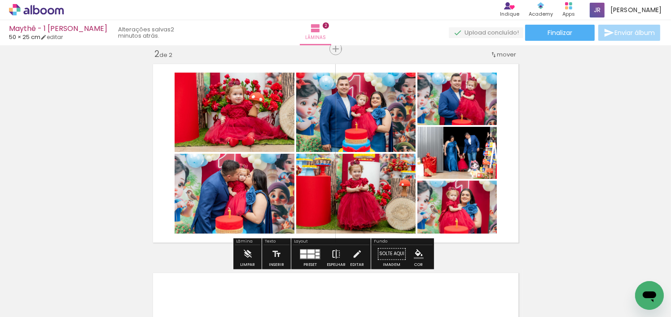
click at [331, 253] on iron-icon at bounding box center [336, 254] width 10 height 18
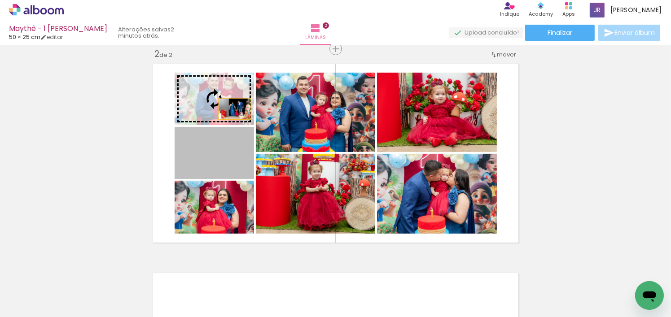
drag, startPoint x: 237, startPoint y: 155, endPoint x: 231, endPoint y: 101, distance: 54.2
click at [0, 0] on slot at bounding box center [0, 0] width 0 height 0
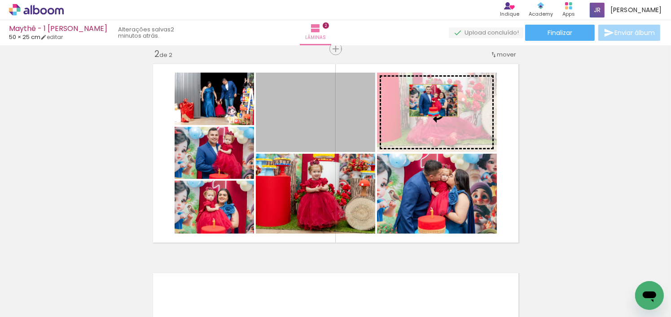
drag, startPoint x: 353, startPoint y: 123, endPoint x: 430, endPoint y: 100, distance: 79.5
click at [0, 0] on slot at bounding box center [0, 0] width 0 height 0
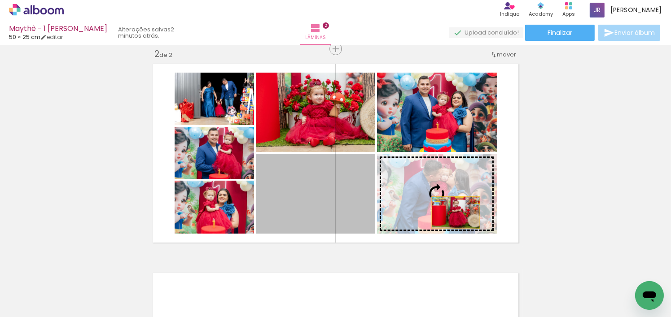
drag, startPoint x: 353, startPoint y: 214, endPoint x: 452, endPoint y: 213, distance: 99.6
click at [0, 0] on slot at bounding box center [0, 0] width 0 height 0
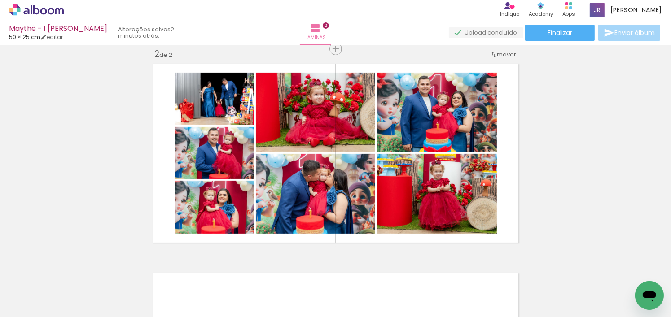
click at [533, 184] on div "Inserir lâmina 1 de 2 Inserir lâmina 2 de 2" at bounding box center [335, 141] width 671 height 627
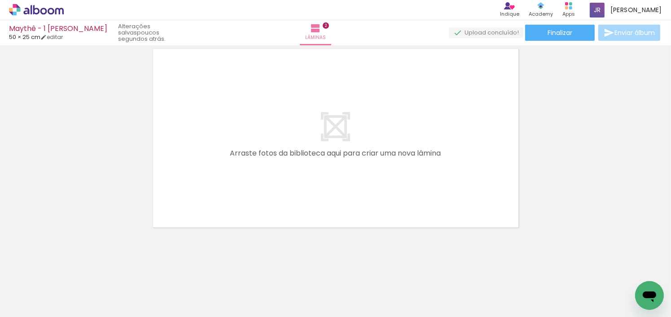
scroll to position [0, 2319]
click at [28, 301] on span "Adicionar Fotos" at bounding box center [31, 305] width 27 height 10
click at [0, 0] on input "file" at bounding box center [0, 0] width 0 height 0
click at [49, 302] on paper-button "Adicionar Fotos" at bounding box center [28, 305] width 44 height 14
click at [0, 0] on input "file" at bounding box center [0, 0] width 0 height 0
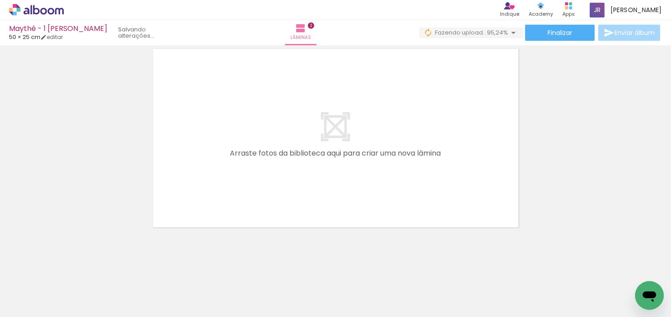
click at [49, 299] on paper-button "Adicionar Fotos" at bounding box center [28, 305] width 44 height 14
click at [0, 0] on input "file" at bounding box center [0, 0] width 0 height 0
drag, startPoint x: 604, startPoint y: 314, endPoint x: 11, endPoint y: 26, distance: 659.2
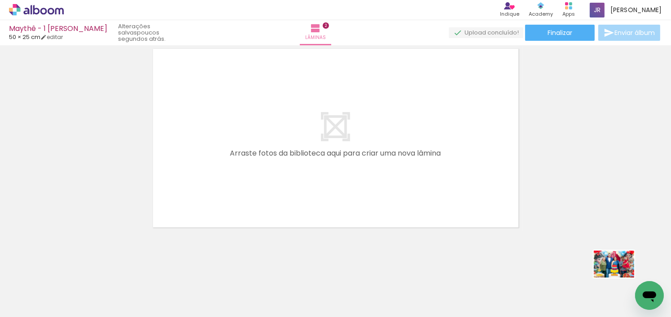
drag, startPoint x: 628, startPoint y: 295, endPoint x: 629, endPoint y: 288, distance: 6.3
click at [622, 279] on div at bounding box center [634, 287] width 44 height 30
click at [35, 296] on div "Biblioteca 71 fotos Todas as fotos Não utilizadas Adicionar Fotos" at bounding box center [28, 289] width 56 height 44
click at [35, 304] on span "Adicionar Fotos" at bounding box center [31, 305] width 27 height 10
click at [0, 0] on input "file" at bounding box center [0, 0] width 0 height 0
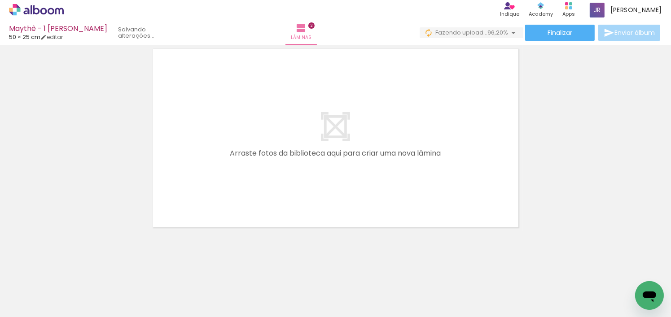
scroll to position [0, 3374]
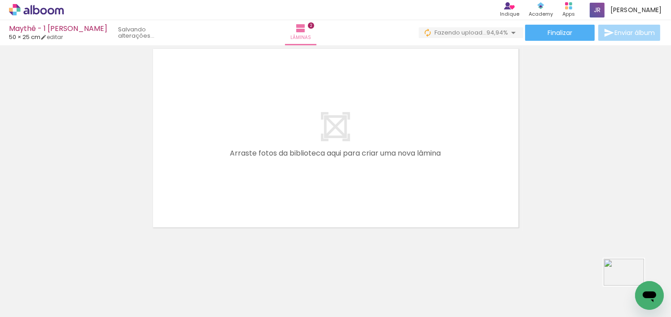
drag, startPoint x: 620, startPoint y: 289, endPoint x: 631, endPoint y: 287, distance: 11.1
click at [631, 287] on div at bounding box center [634, 287] width 44 height 30
click at [48, 300] on paper-button "Adicionar Fotos" at bounding box center [28, 305] width 44 height 14
click at [0, 0] on input "file" at bounding box center [0, 0] width 0 height 0
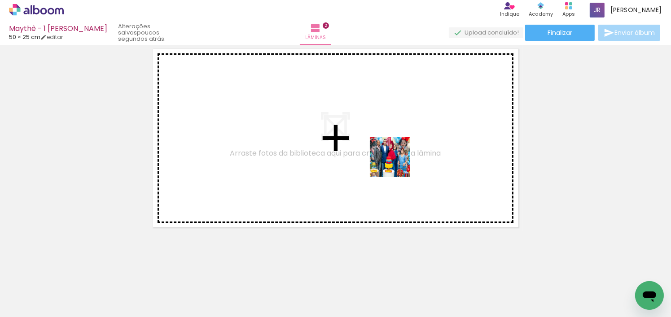
drag, startPoint x: 627, startPoint y: 288, endPoint x: 385, endPoint y: 152, distance: 278.6
click at [385, 152] on quentale-workspace at bounding box center [335, 158] width 671 height 317
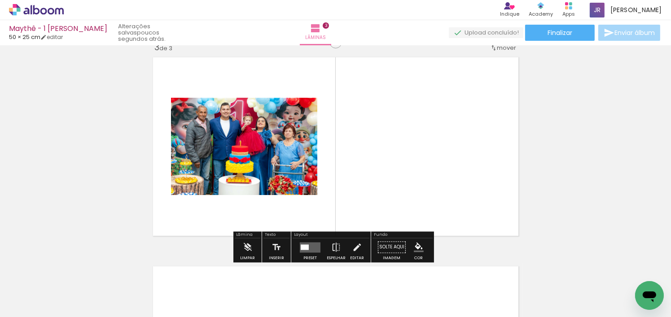
scroll to position [429, 0]
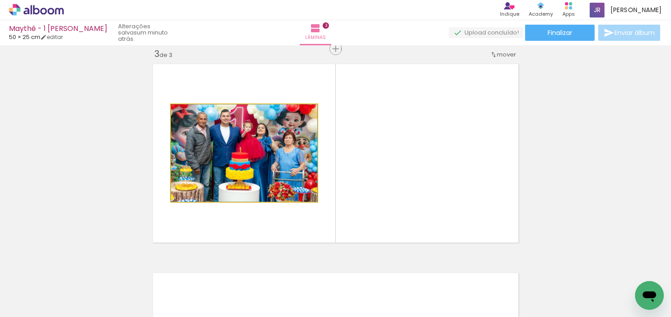
drag, startPoint x: 258, startPoint y: 159, endPoint x: 261, endPoint y: 143, distance: 16.4
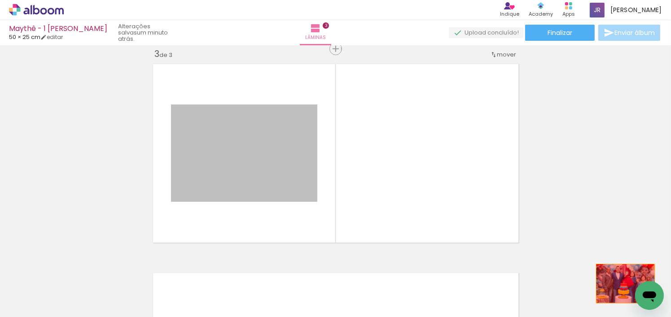
drag, startPoint x: 226, startPoint y: 152, endPoint x: 623, endPoint y: 285, distance: 418.7
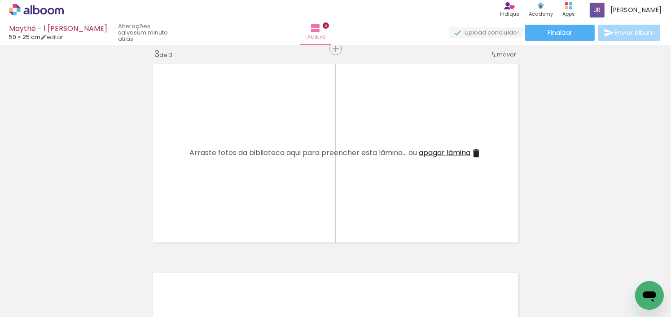
click at [26, 302] on span "Adicionar Fotos" at bounding box center [31, 305] width 27 height 10
click at [0, 0] on input "file" at bounding box center [0, 0] width 0 height 0
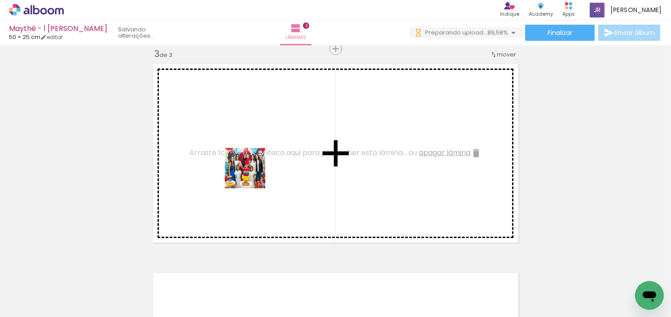
drag, startPoint x: 260, startPoint y: 291, endPoint x: 324, endPoint y: 277, distance: 66.1
click at [251, 162] on quentale-workspace at bounding box center [335, 158] width 671 height 317
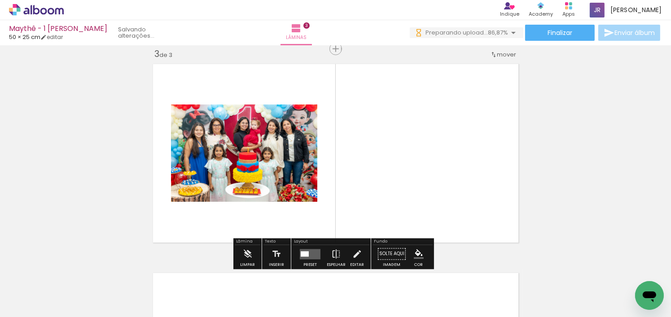
scroll to position [0, 0]
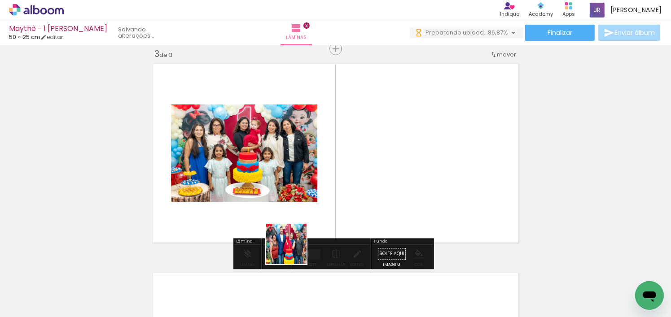
drag, startPoint x: 302, startPoint y: 292, endPoint x: 348, endPoint y: 276, distance: 48.4
click at [272, 191] on quentale-workspace at bounding box center [335, 158] width 671 height 317
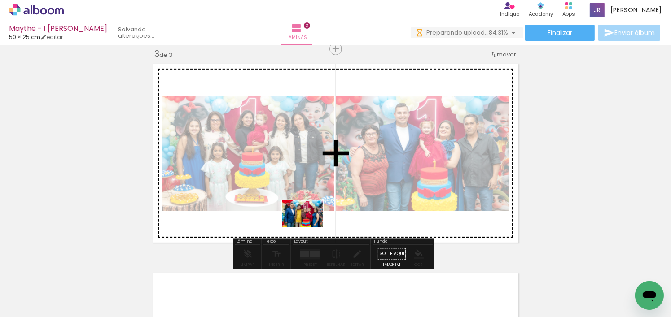
drag, startPoint x: 351, startPoint y: 291, endPoint x: 309, endPoint y: 227, distance: 76.0
click at [309, 227] on quentale-workspace at bounding box center [335, 158] width 671 height 317
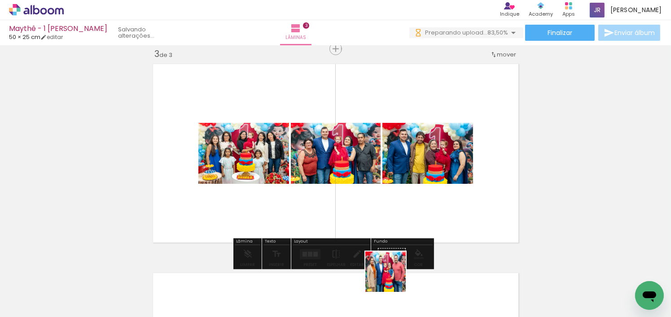
drag, startPoint x: 404, startPoint y: 289, endPoint x: 421, endPoint y: 261, distance: 32.9
click at [314, 217] on quentale-workspace at bounding box center [335, 158] width 671 height 317
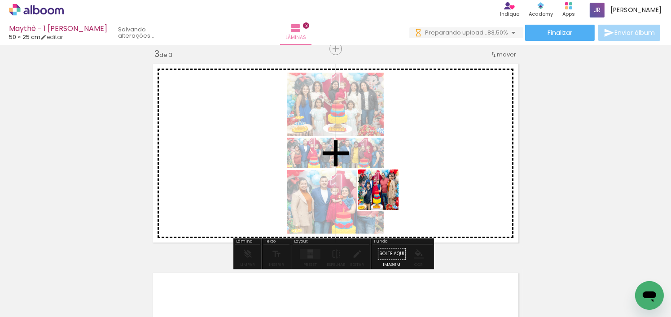
drag, startPoint x: 454, startPoint y: 289, endPoint x: 466, endPoint y: 248, distance: 43.2
click at [385, 196] on quentale-workspace at bounding box center [335, 158] width 671 height 317
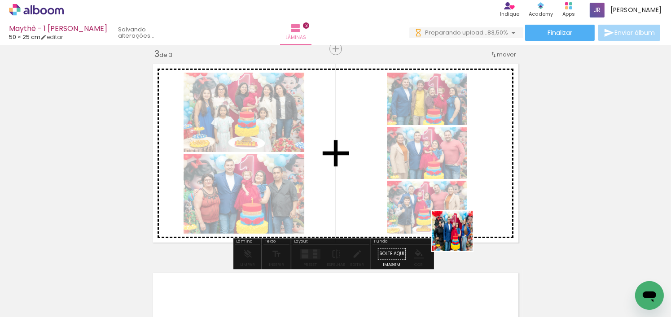
drag, startPoint x: 459, startPoint y: 238, endPoint x: 437, endPoint y: 209, distance: 35.5
click at [437, 209] on quentale-workspace at bounding box center [335, 158] width 671 height 317
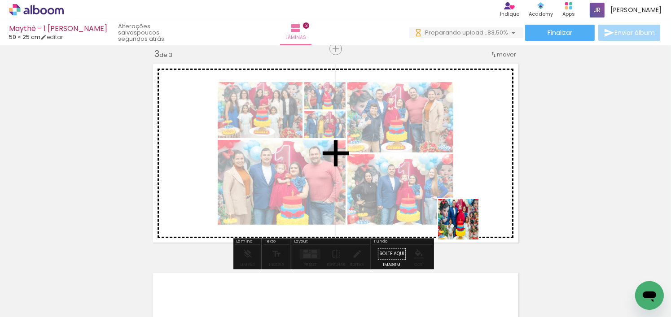
drag, startPoint x: 554, startPoint y: 297, endPoint x: 462, endPoint y: 267, distance: 96.9
click at [440, 198] on quentale-workspace at bounding box center [335, 158] width 671 height 317
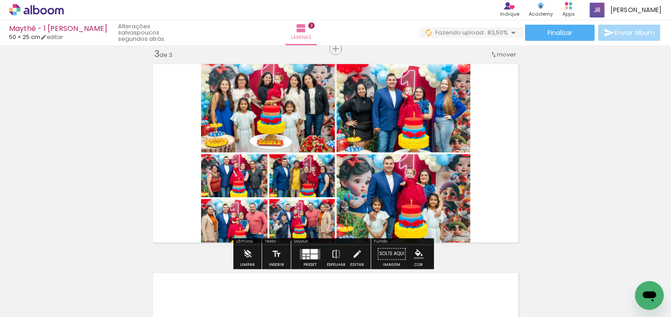
scroll to position [0, 2935]
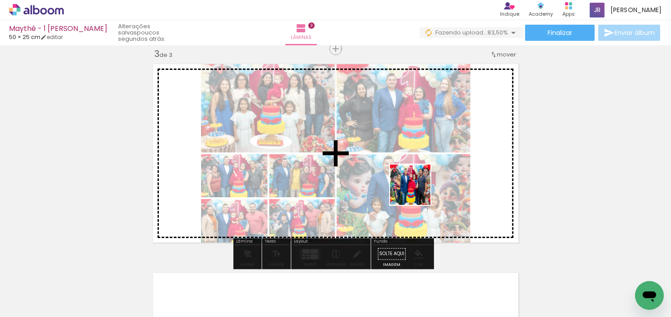
drag, startPoint x: 427, startPoint y: 294, endPoint x: 476, endPoint y: 271, distance: 54.4
click at [418, 190] on quentale-workspace at bounding box center [335, 158] width 671 height 317
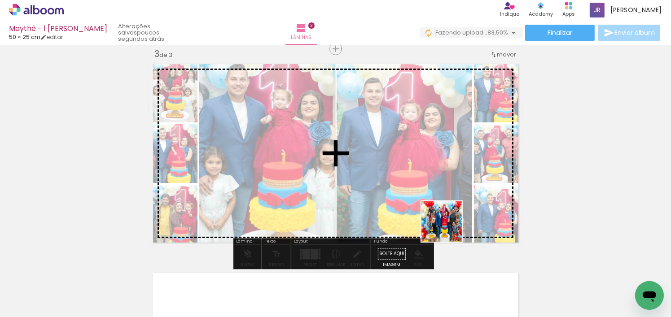
drag, startPoint x: 462, startPoint y: 273, endPoint x: 498, endPoint y: 266, distance: 36.1
click at [440, 196] on quentale-workspace at bounding box center [335, 158] width 671 height 317
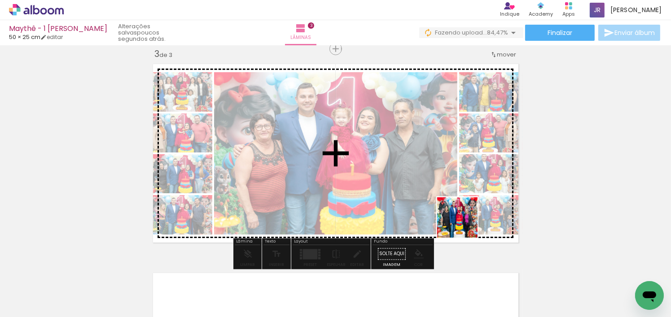
drag, startPoint x: 512, startPoint y: 292, endPoint x: 445, endPoint y: 204, distance: 110.5
click at [445, 204] on quentale-workspace at bounding box center [335, 158] width 671 height 317
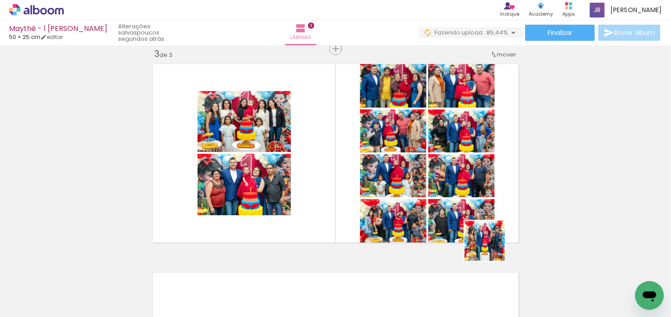
drag, startPoint x: 568, startPoint y: 292, endPoint x: 466, endPoint y: 223, distance: 123.2
click at [466, 223] on quentale-workspace at bounding box center [335, 158] width 671 height 317
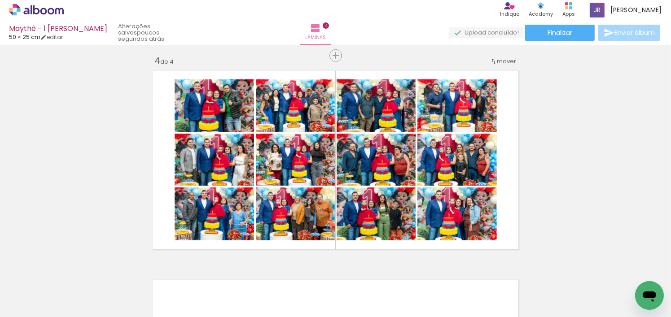
scroll to position [638, 0]
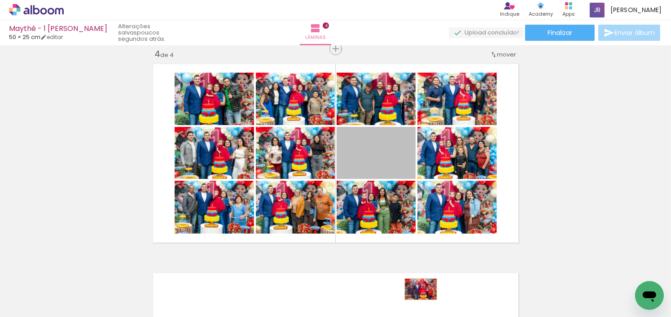
drag, startPoint x: 396, startPoint y: 161, endPoint x: 417, endPoint y: 289, distance: 130.5
click at [417, 289] on quentale-workspace at bounding box center [335, 158] width 671 height 317
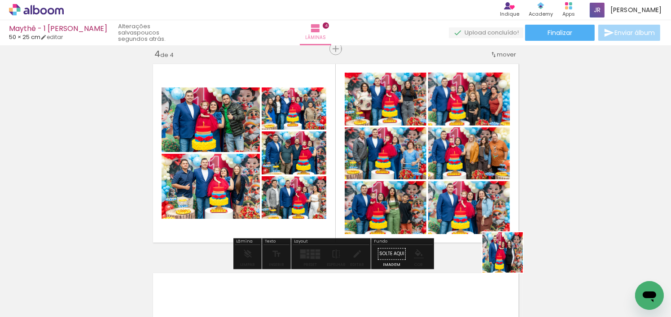
drag, startPoint x: 556, startPoint y: 293, endPoint x: 462, endPoint y: 209, distance: 126.1
click at [462, 209] on quentale-workspace at bounding box center [335, 158] width 671 height 317
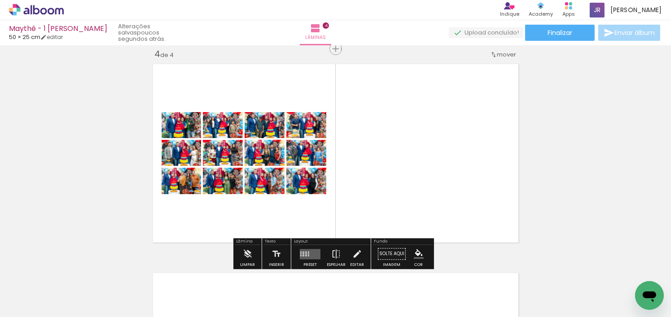
click at [301, 254] on quentale-layouter at bounding box center [310, 254] width 21 height 10
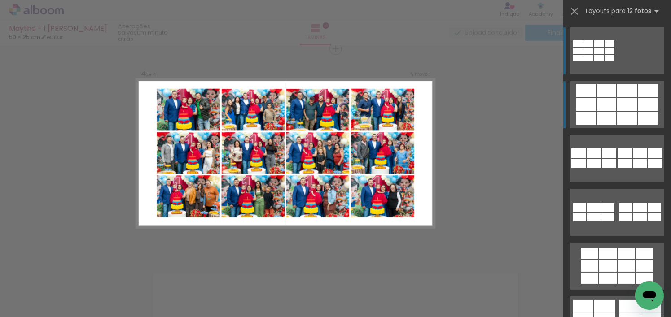
click at [627, 100] on div at bounding box center [627, 104] width 20 height 13
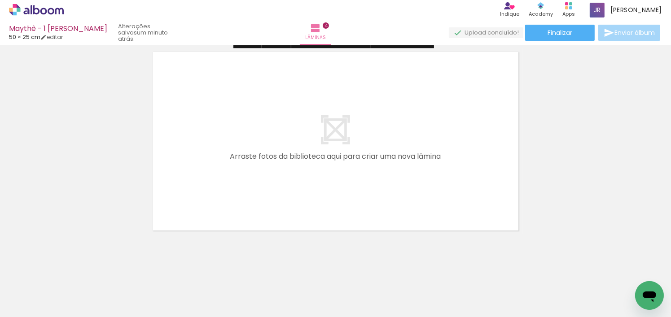
scroll to position [863, 0]
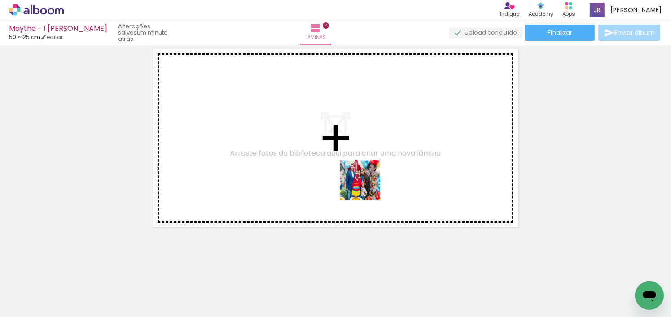
drag, startPoint x: 612, startPoint y: 287, endPoint x: 247, endPoint y: 100, distance: 409.4
click at [247, 100] on quentale-workspace at bounding box center [335, 158] width 671 height 317
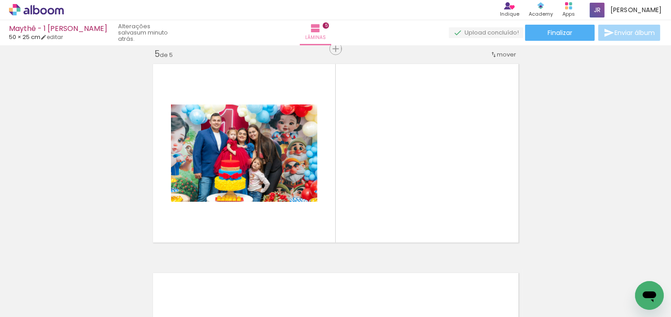
scroll to position [0, 4148]
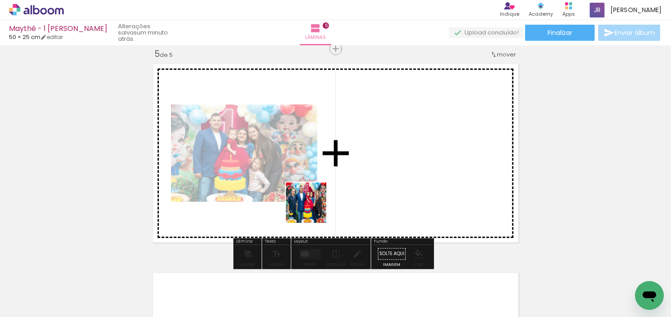
drag, startPoint x: 248, startPoint y: 292, endPoint x: 326, endPoint y: 199, distance: 121.1
click at [324, 200] on quentale-workspace at bounding box center [335, 158] width 671 height 317
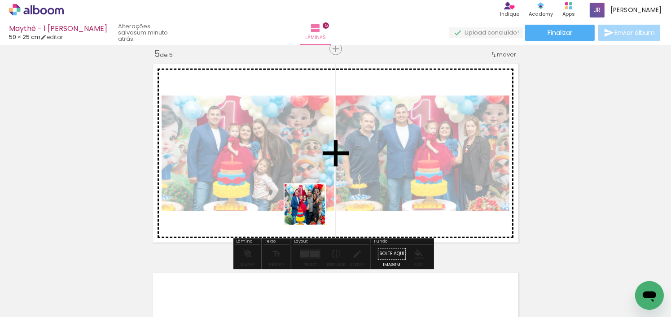
drag, startPoint x: 319, startPoint y: 295, endPoint x: 311, endPoint y: 210, distance: 84.7
click at [311, 210] on quentale-workspace at bounding box center [335, 158] width 671 height 317
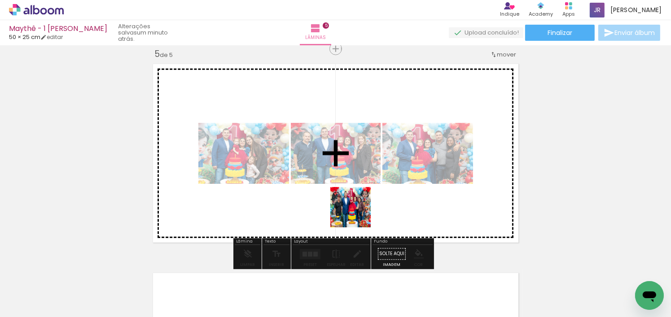
drag, startPoint x: 366, startPoint y: 292, endPoint x: 357, endPoint y: 214, distance: 78.5
click at [357, 214] on quentale-workspace at bounding box center [335, 158] width 671 height 317
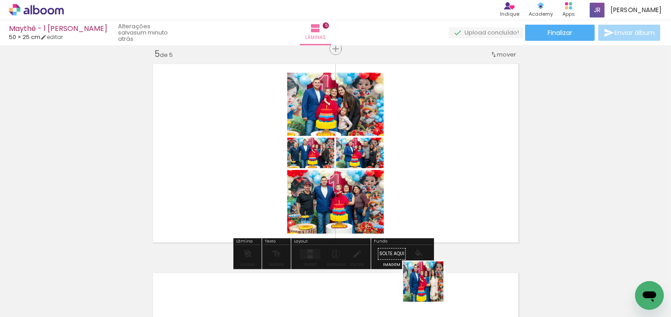
drag, startPoint x: 431, startPoint y: 298, endPoint x: 459, endPoint y: 258, distance: 48.4
click at [400, 174] on quentale-workspace at bounding box center [335, 158] width 671 height 317
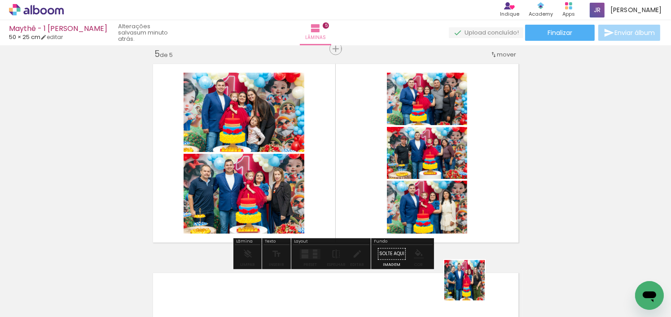
drag, startPoint x: 472, startPoint y: 289, endPoint x: 489, endPoint y: 240, distance: 51.5
click at [423, 174] on quentale-workspace at bounding box center [335, 158] width 671 height 317
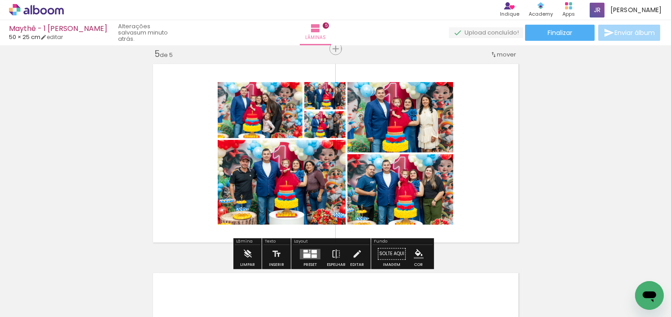
drag, startPoint x: 527, startPoint y: 291, endPoint x: 530, endPoint y: 244, distance: 47.2
click at [478, 171] on quentale-workspace at bounding box center [335, 158] width 671 height 317
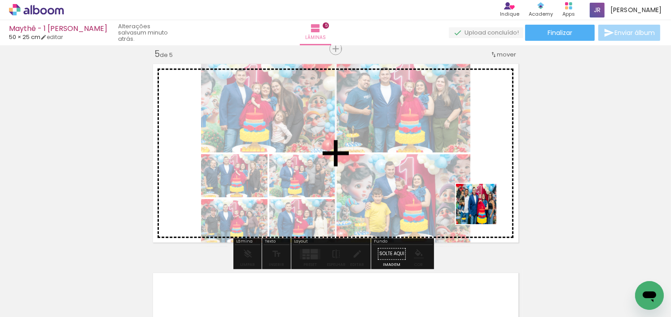
drag, startPoint x: 561, startPoint y: 282, endPoint x: 448, endPoint y: 288, distance: 112.8
click at [467, 187] on quentale-workspace at bounding box center [335, 158] width 671 height 317
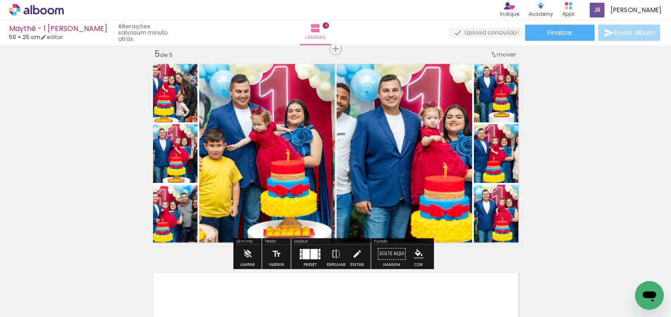
scroll to position [0, 4351]
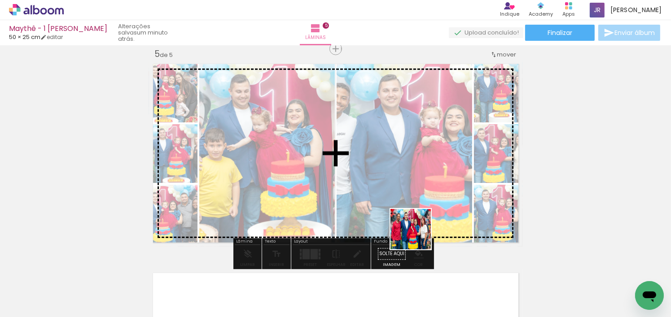
drag, startPoint x: 428, startPoint y: 292, endPoint x: 452, endPoint y: 257, distance: 42.8
click at [420, 217] on quentale-workspace at bounding box center [335, 158] width 671 height 317
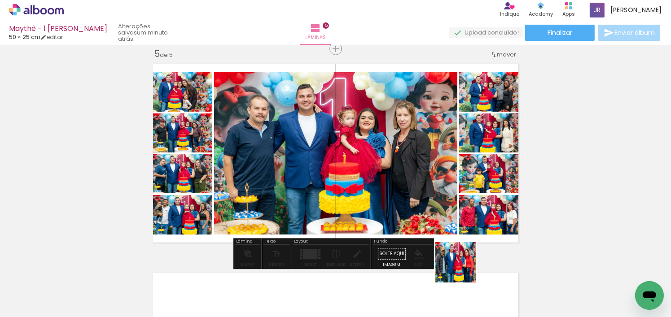
drag, startPoint x: 462, startPoint y: 292, endPoint x: 501, endPoint y: 267, distance: 46.4
click at [449, 209] on quentale-workspace at bounding box center [335, 158] width 671 height 317
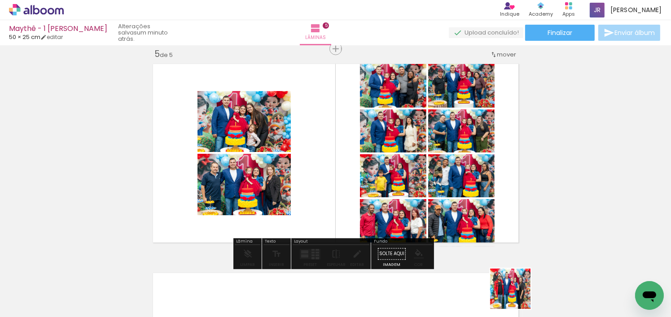
drag, startPoint x: 518, startPoint y: 299, endPoint x: 514, endPoint y: 244, distance: 54.9
click at [474, 205] on quentale-workspace at bounding box center [335, 158] width 671 height 317
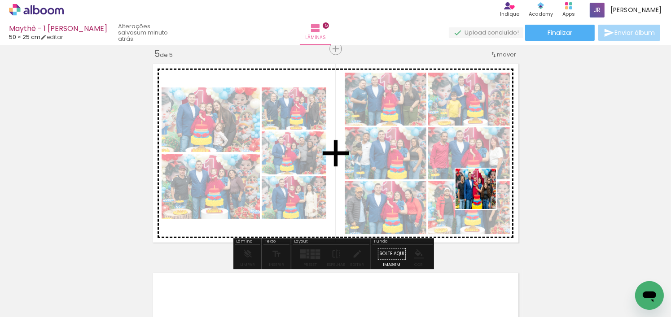
drag, startPoint x: 565, startPoint y: 293, endPoint x: 479, endPoint y: 196, distance: 129.3
click at [480, 193] on quentale-workspace at bounding box center [335, 158] width 671 height 317
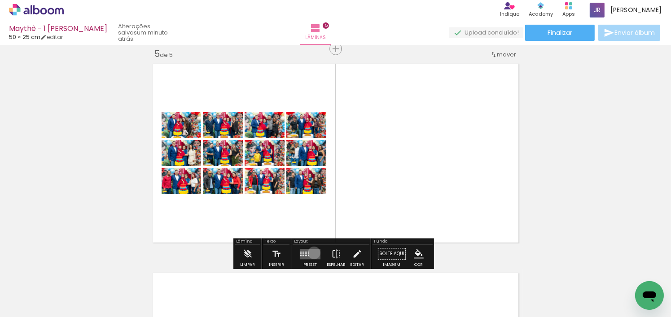
click at [312, 253] on quentale-layouter at bounding box center [310, 254] width 21 height 10
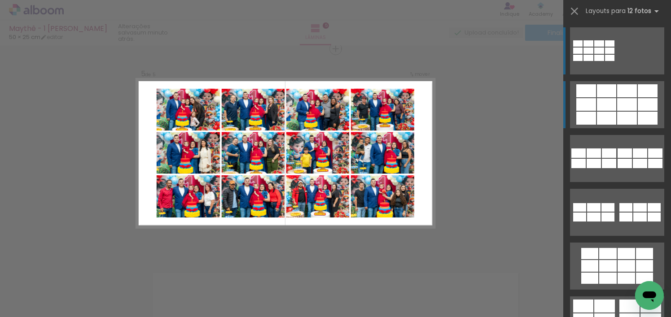
click at [584, 91] on div at bounding box center [586, 90] width 20 height 13
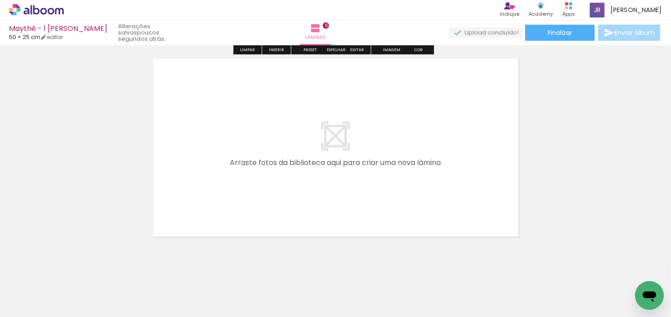
scroll to position [1072, 0]
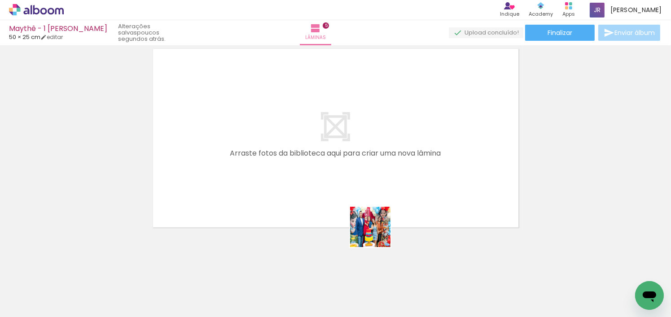
drag, startPoint x: 379, startPoint y: 290, endPoint x: 428, endPoint y: 222, distance: 84.4
click at [362, 143] on quentale-workspace at bounding box center [335, 158] width 671 height 317
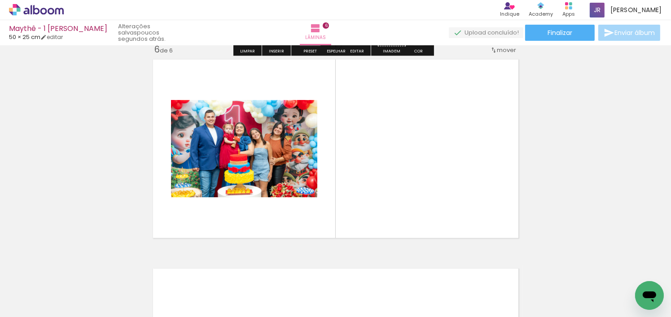
scroll to position [1056, 0]
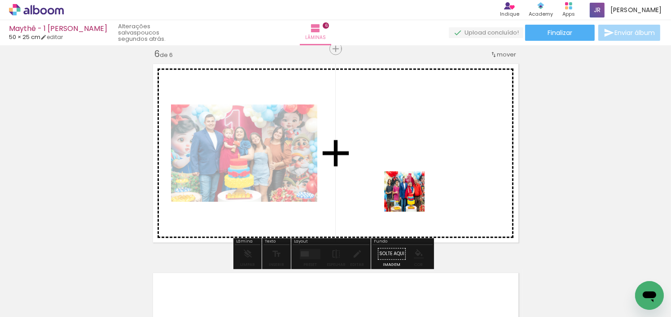
drag, startPoint x: 445, startPoint y: 286, endPoint x: 449, endPoint y: 240, distance: 45.9
click at [410, 197] on quentale-workspace at bounding box center [335, 158] width 671 height 317
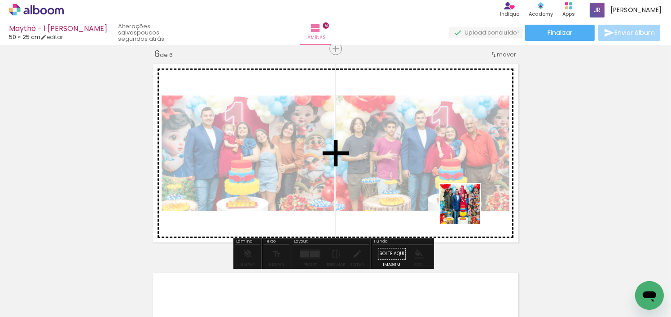
drag, startPoint x: 496, startPoint y: 299, endPoint x: 508, endPoint y: 247, distance: 53.8
click at [466, 211] on quentale-workspace at bounding box center [335, 158] width 671 height 317
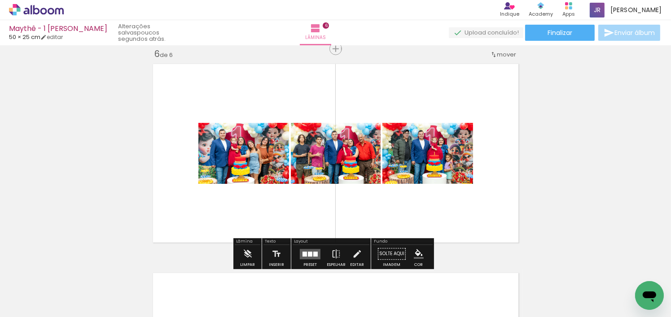
drag, startPoint x: 544, startPoint y: 296, endPoint x: 432, endPoint y: 161, distance: 175.2
click at [432, 161] on quentale-workspace at bounding box center [335, 158] width 671 height 317
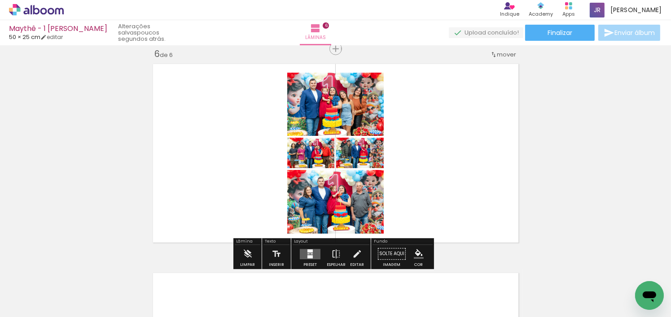
drag, startPoint x: 585, startPoint y: 296, endPoint x: 559, endPoint y: 249, distance: 53.6
click at [462, 194] on quentale-workspace at bounding box center [335, 158] width 671 height 317
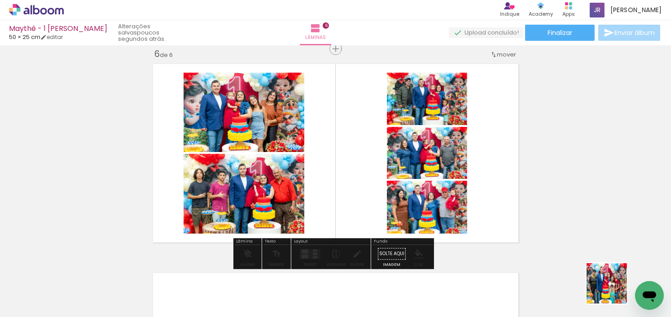
drag, startPoint x: 625, startPoint y: 296, endPoint x: 527, endPoint y: 279, distance: 99.5
click at [430, 191] on quentale-workspace at bounding box center [335, 158] width 671 height 317
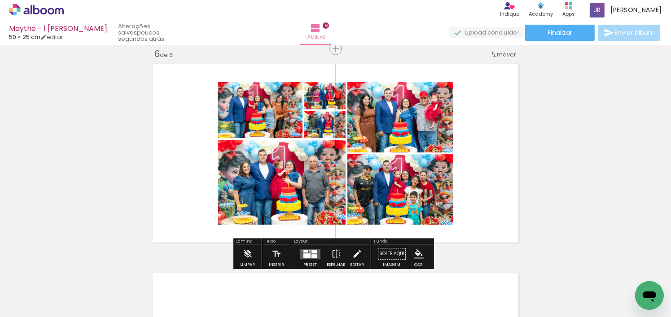
click at [305, 253] on div at bounding box center [306, 255] width 7 height 4
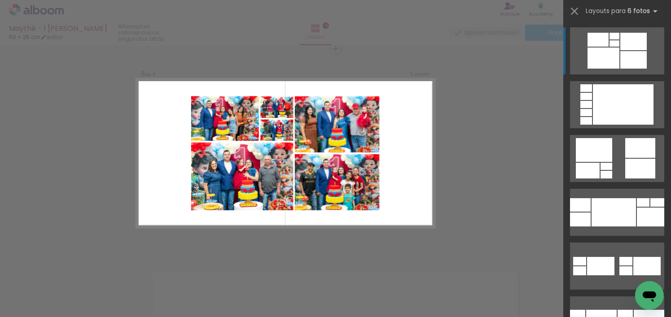
click at [607, 59] on div at bounding box center [603, 58] width 32 height 21
click at [612, 198] on div at bounding box center [613, 212] width 44 height 28
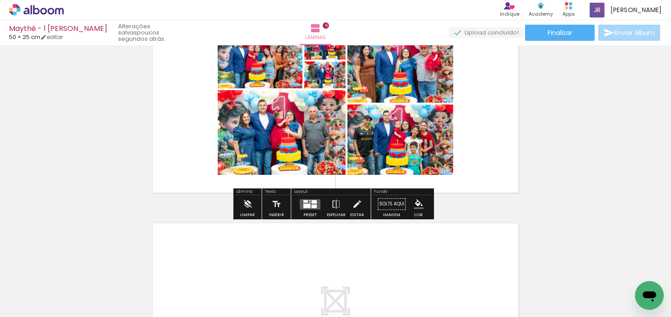
scroll to position [1058, 0]
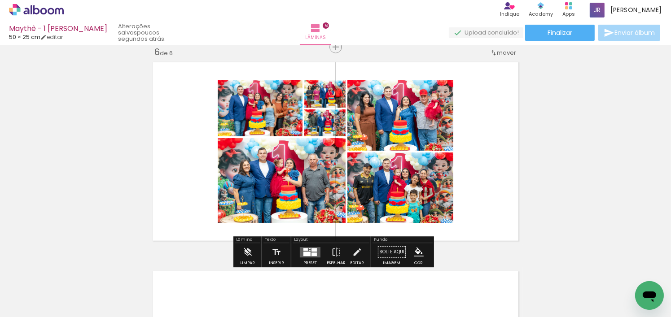
click at [34, 300] on span "Adicionar Fotos" at bounding box center [31, 305] width 27 height 10
click at [0, 0] on input "file" at bounding box center [0, 0] width 0 height 0
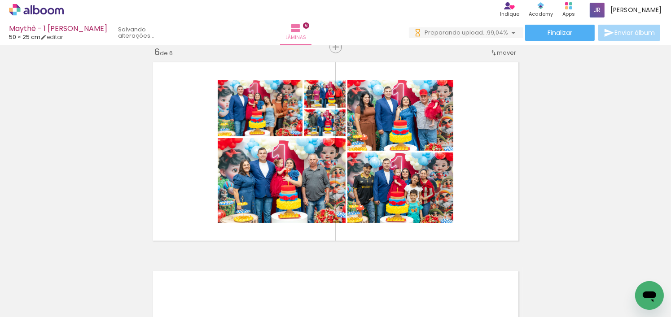
scroll to position [0, 4680]
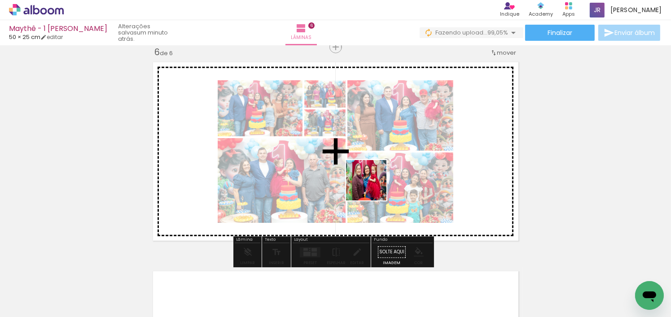
drag, startPoint x: 583, startPoint y: 293, endPoint x: 503, endPoint y: 242, distance: 95.2
click at [371, 184] on quentale-workspace at bounding box center [335, 158] width 671 height 317
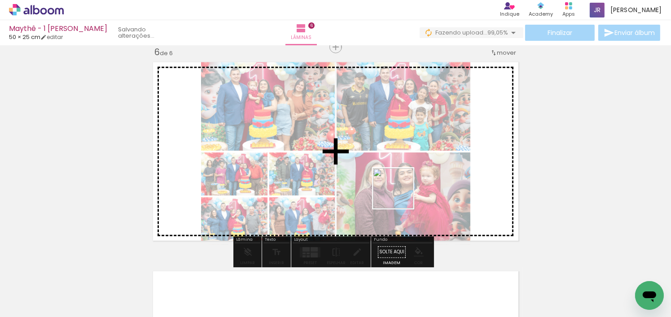
drag, startPoint x: 553, startPoint y: 267, endPoint x: 398, endPoint y: 193, distance: 172.3
click at [398, 193] on quentale-workspace at bounding box center [335, 158] width 671 height 317
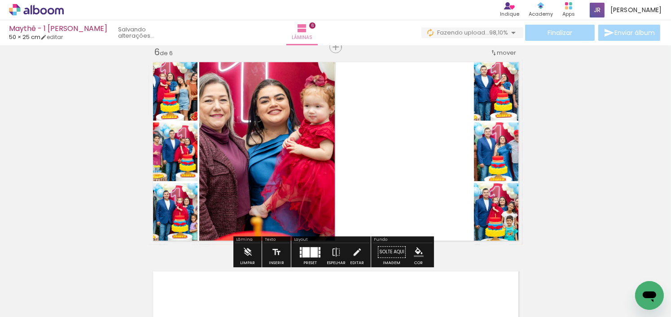
click at [318, 253] on div at bounding box center [319, 252] width 2 height 3
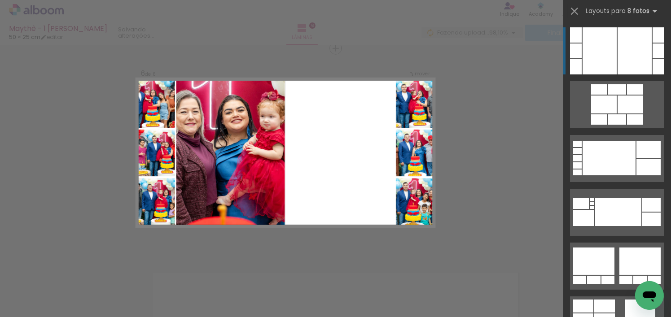
scroll to position [1056, 0]
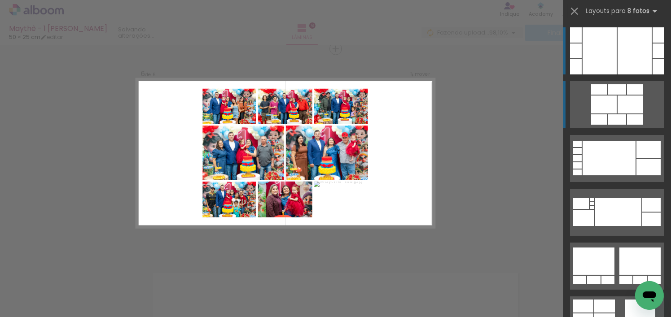
click at [629, 95] on quentale-layouter at bounding box center [617, 104] width 94 height 47
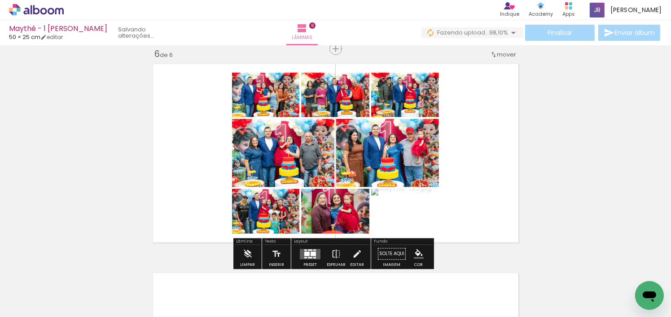
click at [16, 309] on iron-icon at bounding box center [13, 305] width 11 height 11
click at [0, 0] on input "file" at bounding box center [0, 0] width 0 height 0
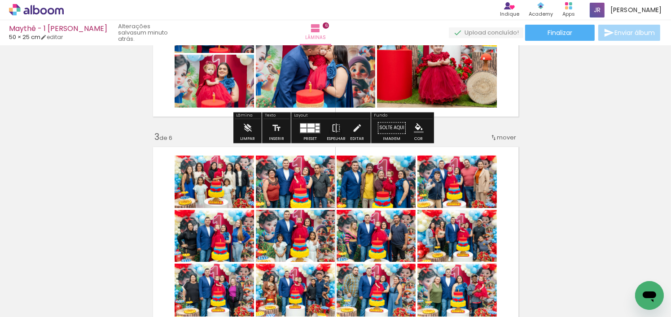
scroll to position [428, 0]
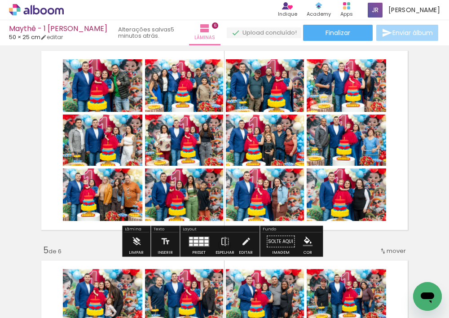
scroll to position [653, 0]
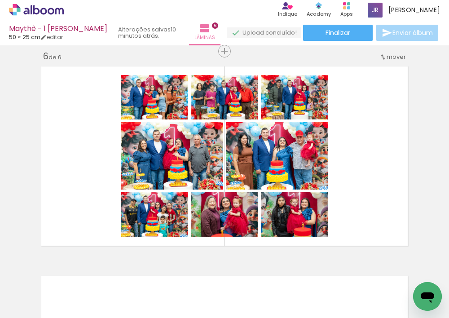
scroll to position [0, 4680]
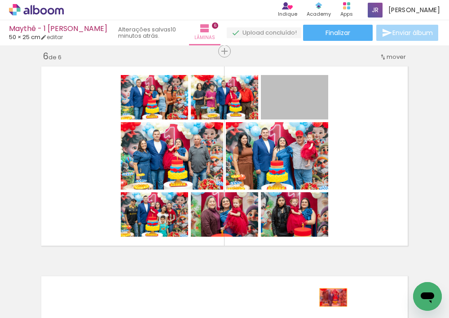
drag, startPoint x: 306, startPoint y: 102, endPoint x: 330, endPoint y: 297, distance: 196.1
click at [330, 297] on quentale-workspace at bounding box center [224, 159] width 449 height 318
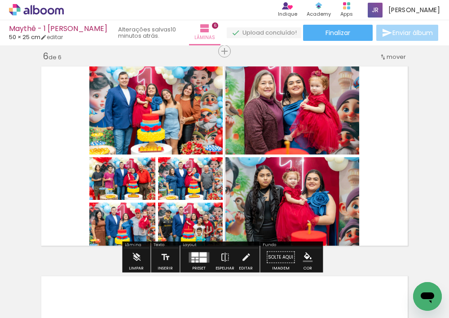
click at [19, 301] on span "Adicionar Fotos" at bounding box center [31, 306] width 27 height 10
click at [0, 0] on input "file" at bounding box center [0, 0] width 0 height 0
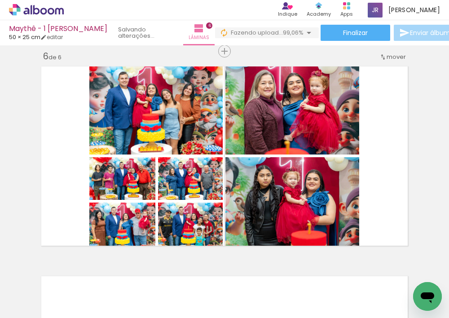
scroll to position [0, 4952]
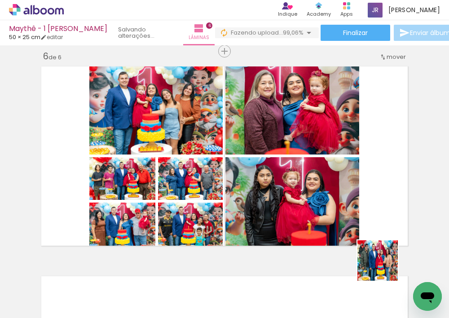
drag, startPoint x: 410, startPoint y: 287, endPoint x: 324, endPoint y: 213, distance: 113.5
click at [324, 213] on quentale-workspace at bounding box center [224, 159] width 449 height 318
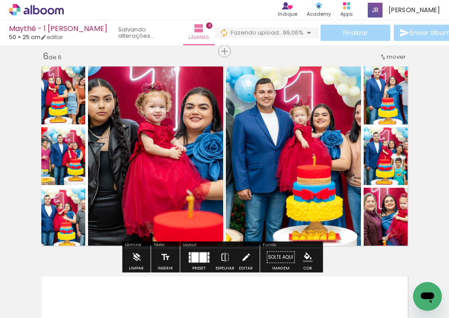
click at [200, 259] on div at bounding box center [202, 257] width 7 height 10
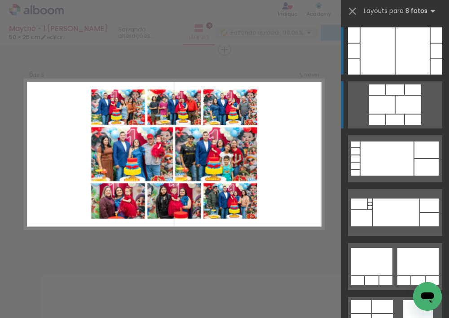
scroll to position [1059, 0]
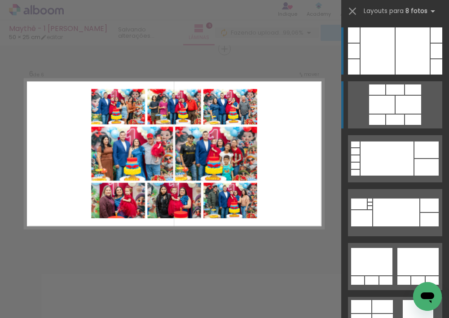
click at [392, 93] on div at bounding box center [395, 89] width 18 height 10
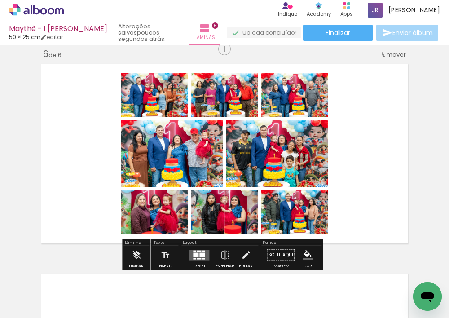
click at [72, 182] on quentale-layouter at bounding box center [224, 153] width 374 height 187
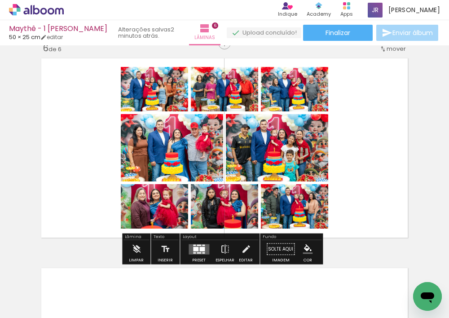
scroll to position [1103, 0]
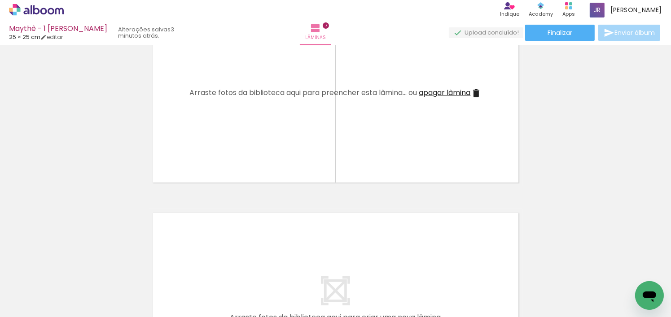
scroll to position [0, 4831]
click at [37, 304] on span "Adicionar Fotos" at bounding box center [31, 305] width 27 height 10
click at [0, 0] on input "file" at bounding box center [0, 0] width 0 height 0
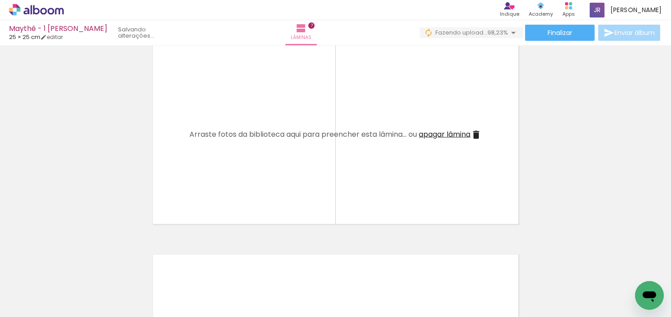
scroll to position [1281, 0]
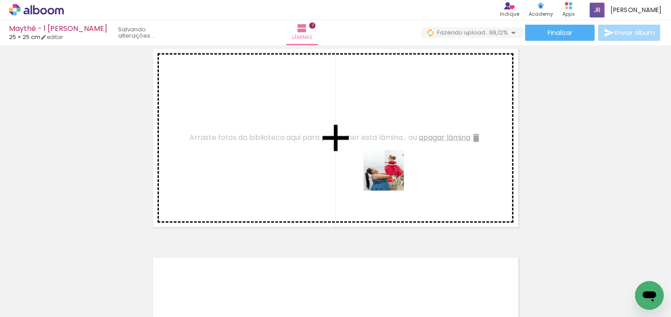
drag, startPoint x: 446, startPoint y: 298, endPoint x: 389, endPoint y: 176, distance: 134.6
click at [389, 176] on quentale-workspace at bounding box center [335, 158] width 671 height 317
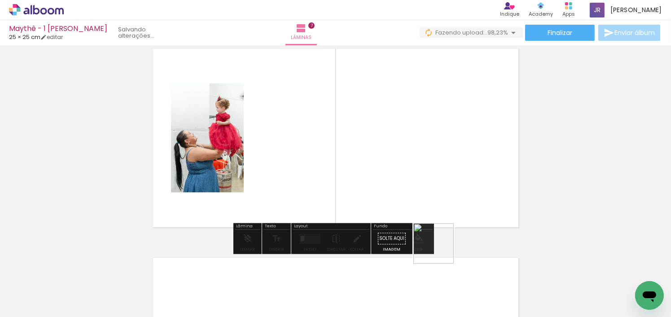
drag, startPoint x: 487, startPoint y: 298, endPoint x: 460, endPoint y: 234, distance: 70.1
click at [397, 188] on quentale-workspace at bounding box center [335, 158] width 671 height 317
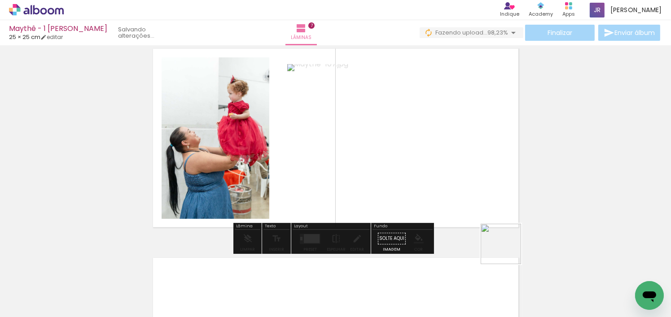
drag, startPoint x: 553, startPoint y: 299, endPoint x: 532, endPoint y: 249, distance: 54.4
click at [465, 191] on quentale-workspace at bounding box center [335, 158] width 671 height 317
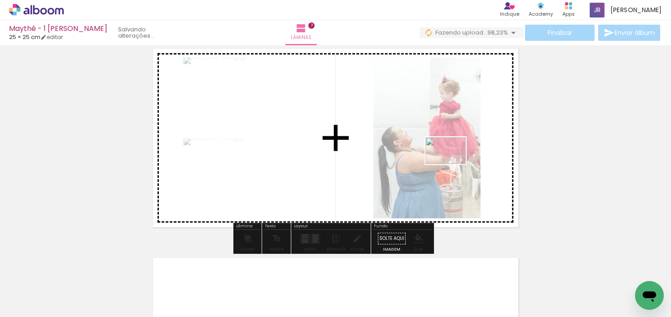
drag, startPoint x: 581, startPoint y: 297, endPoint x: 452, endPoint y: 163, distance: 186.2
click at [452, 163] on quentale-workspace at bounding box center [335, 158] width 671 height 317
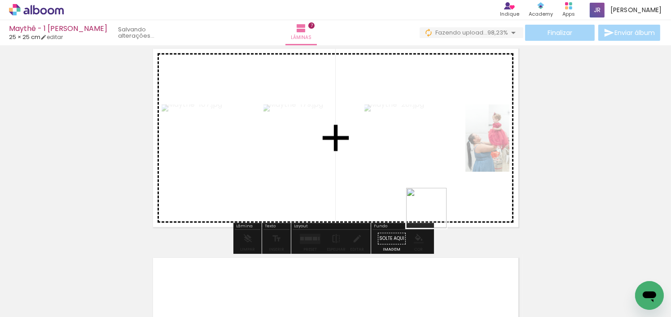
drag, startPoint x: 622, startPoint y: 301, endPoint x: 427, endPoint y: 208, distance: 215.9
click at [427, 208] on quentale-workspace at bounding box center [335, 158] width 671 height 317
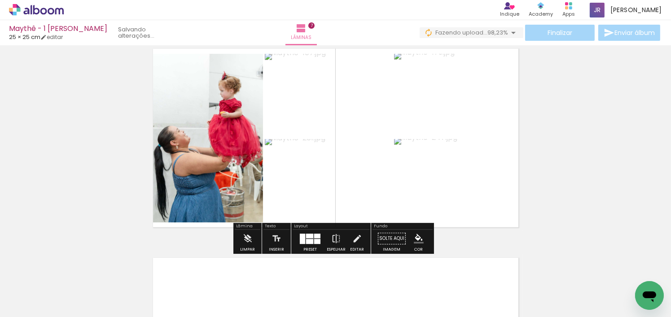
click at [39, 300] on span "Adicionar Fotos" at bounding box center [31, 305] width 27 height 10
click at [0, 0] on input "file" at bounding box center [0, 0] width 0 height 0
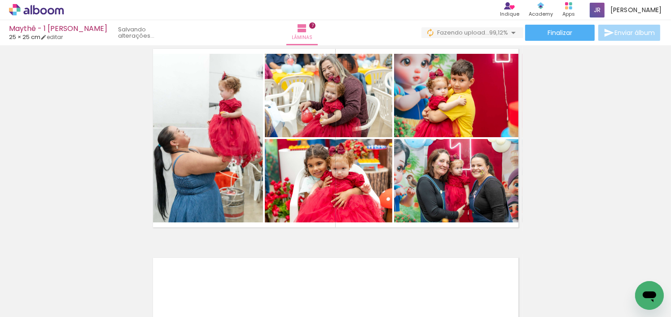
scroll to position [0, 5132]
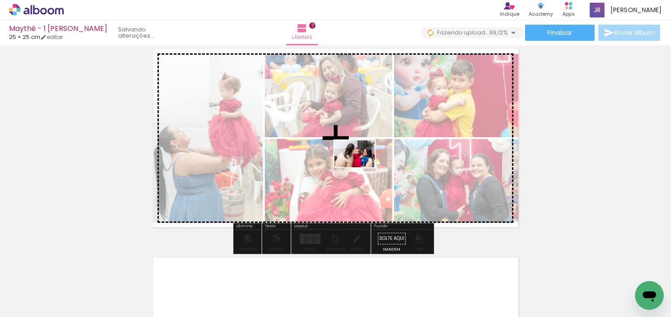
drag, startPoint x: 608, startPoint y: 286, endPoint x: 361, endPoint y: 168, distance: 274.4
click at [360, 166] on quentale-workspace at bounding box center [335, 158] width 671 height 317
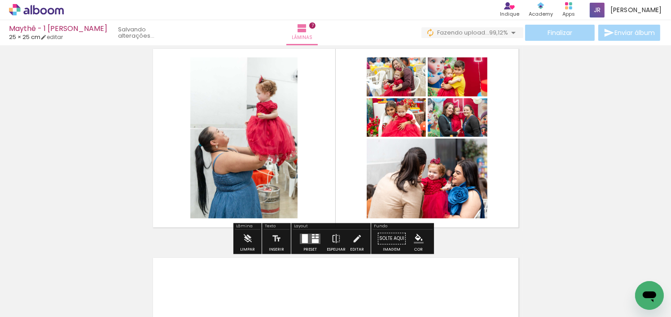
click at [46, 303] on paper-button "Adicionar Fotos" at bounding box center [28, 305] width 44 height 14
click at [0, 0] on input "file" at bounding box center [0, 0] width 0 height 0
